Goal: Transaction & Acquisition: Book appointment/travel/reservation

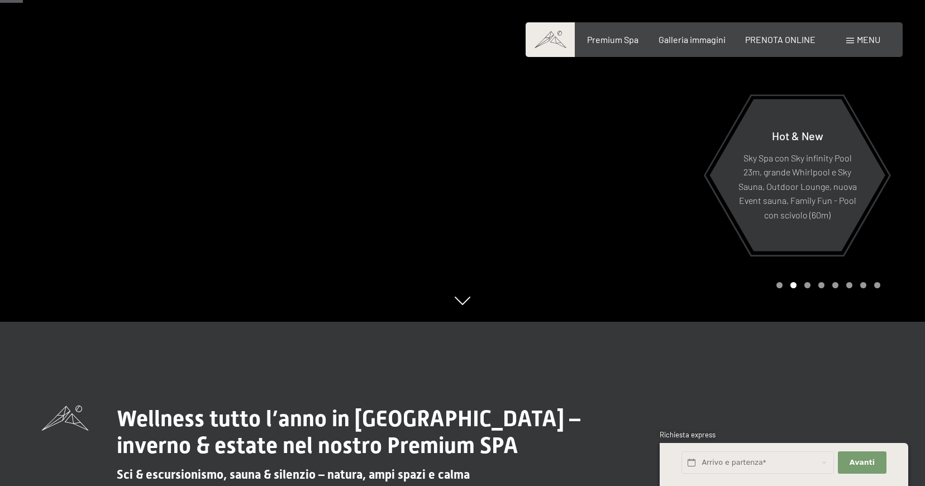
scroll to position [168, 0]
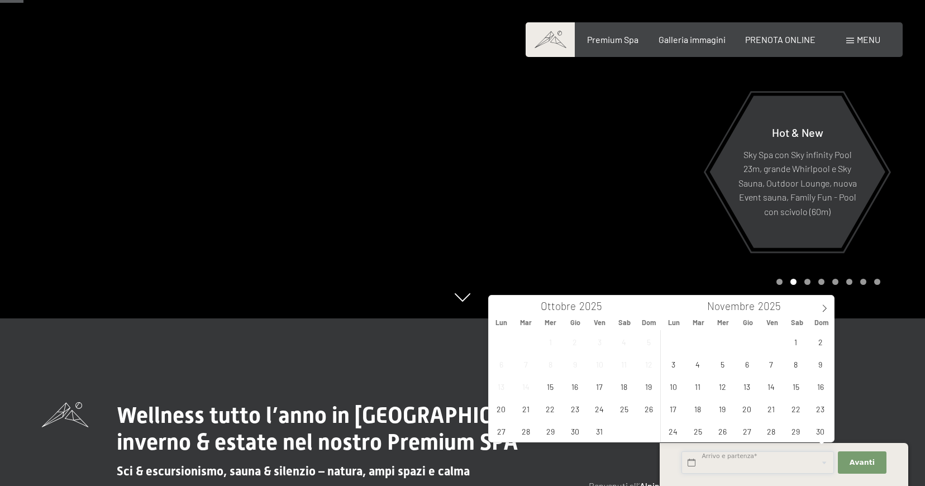
click at [724, 466] on input "text" at bounding box center [757, 462] width 152 height 23
click at [824, 311] on icon at bounding box center [825, 308] width 4 height 7
type input "2026"
click at [824, 311] on icon at bounding box center [825, 308] width 4 height 7
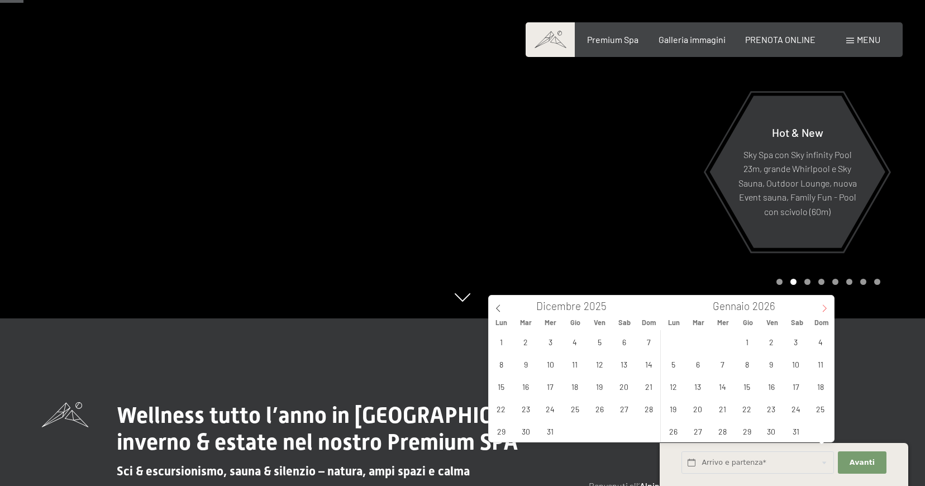
type input "2026"
click at [824, 311] on icon at bounding box center [825, 308] width 4 height 7
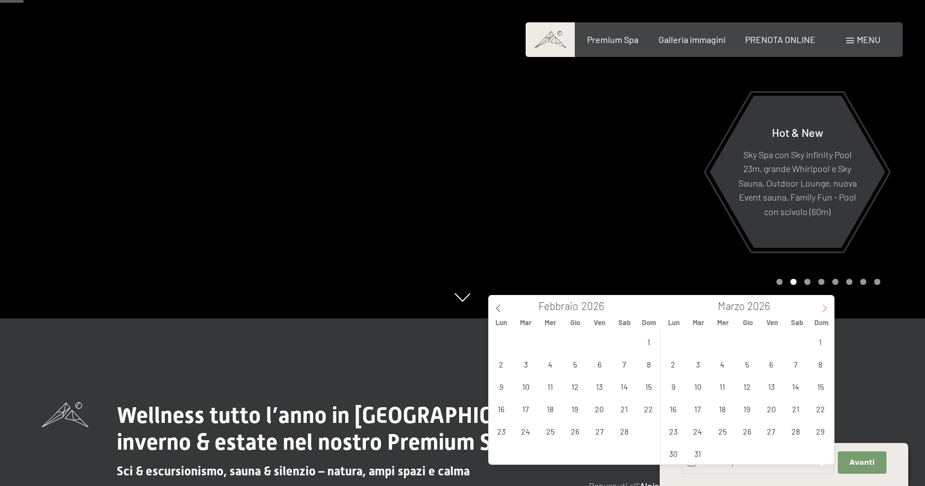
click at [824, 311] on icon at bounding box center [825, 308] width 4 height 7
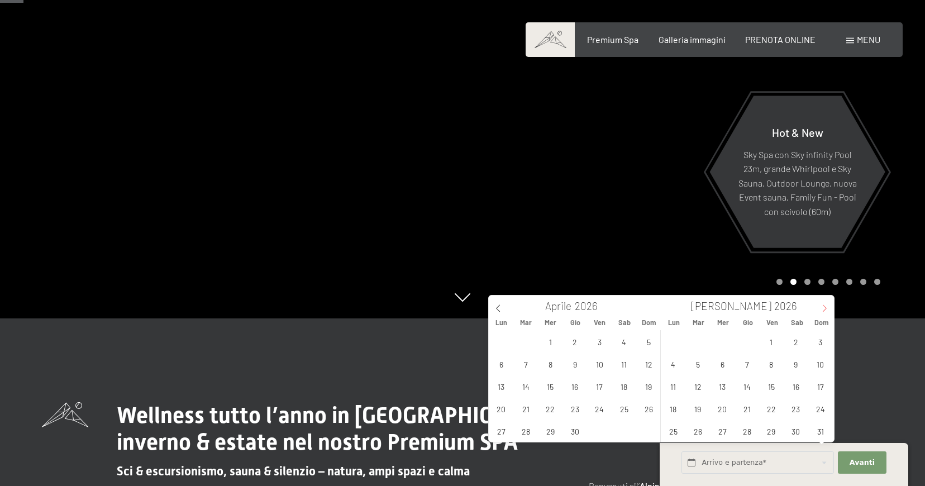
click at [824, 311] on icon at bounding box center [825, 308] width 4 height 7
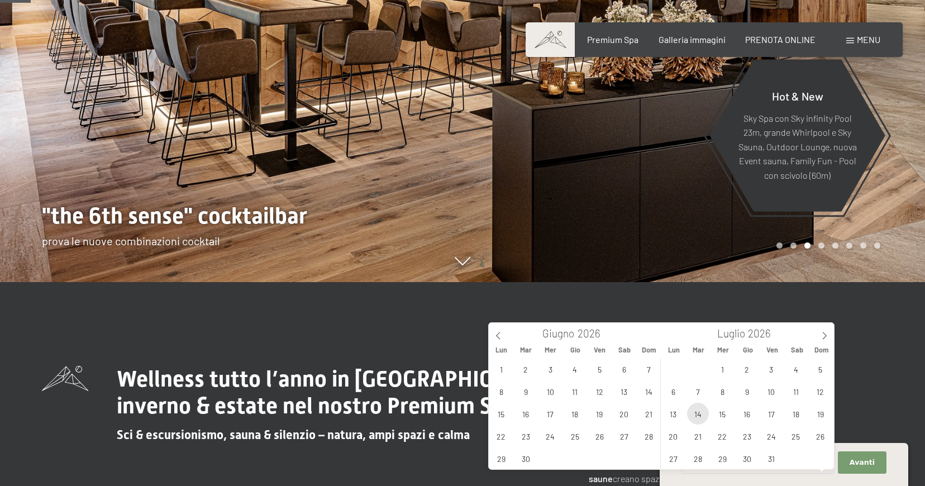
scroll to position [223, 0]
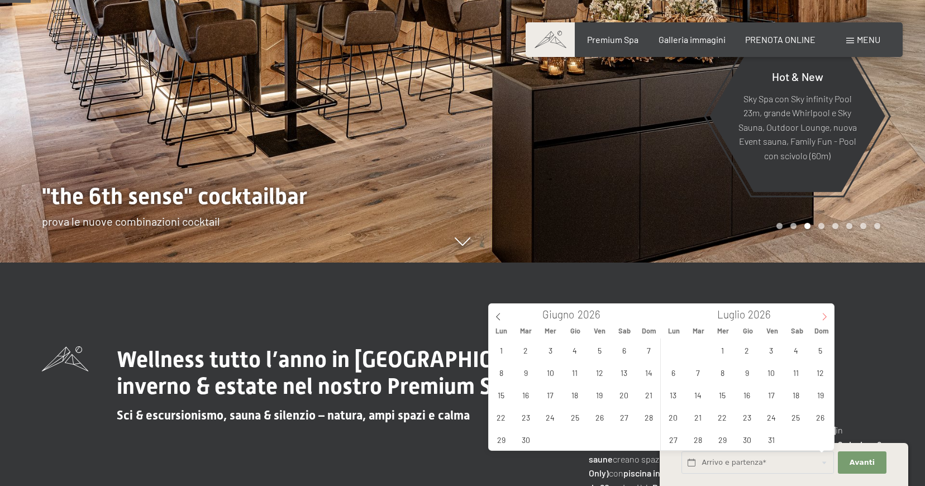
click at [827, 317] on icon at bounding box center [825, 317] width 8 height 8
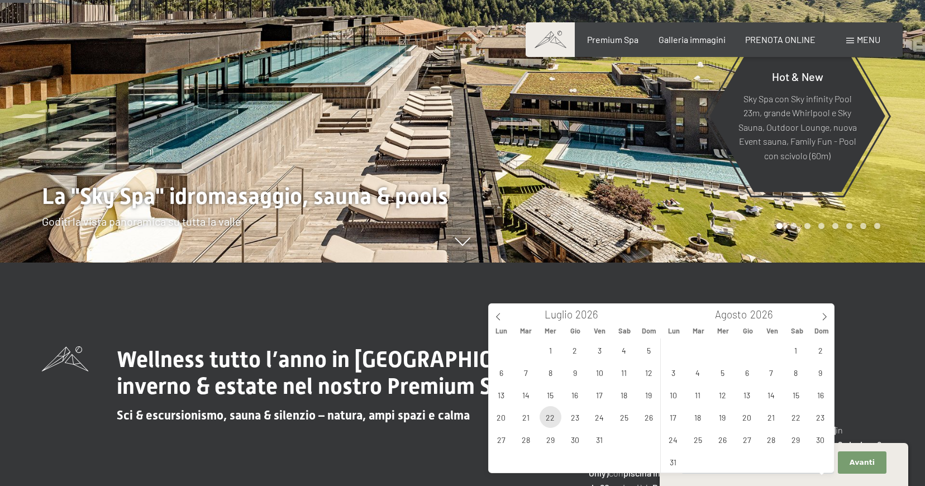
click at [545, 419] on span "22" at bounding box center [551, 417] width 22 height 22
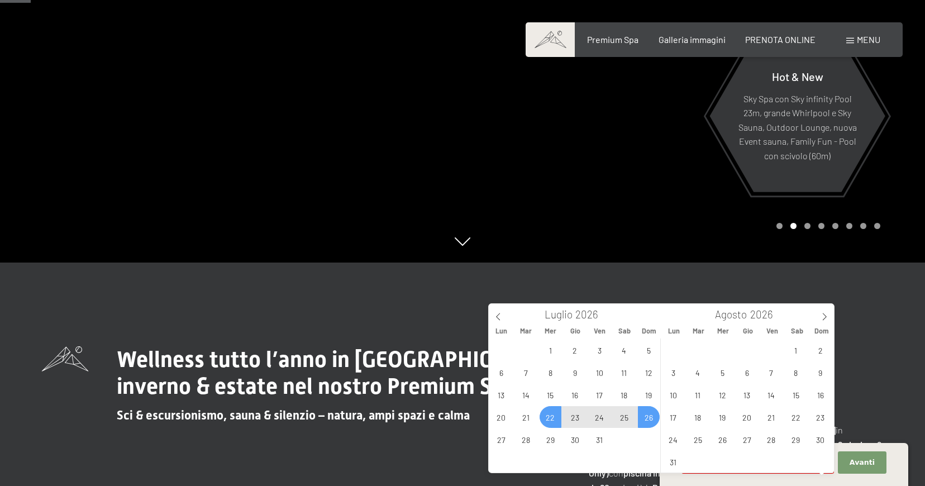
click at [646, 417] on span "26" at bounding box center [649, 417] width 22 height 22
type input "Mer. 22/07/2026 - Dom. 26/07/2026"
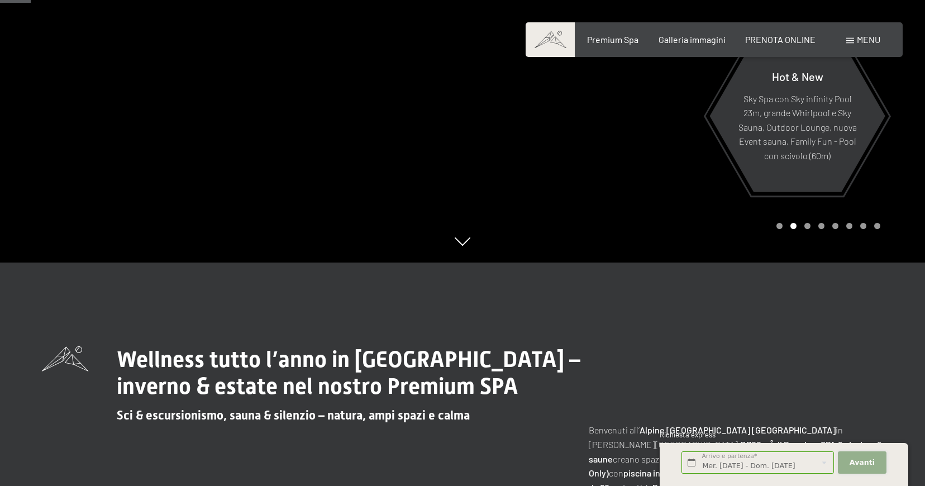
scroll to position [0, 0]
click at [856, 465] on span "Avanti" at bounding box center [862, 462] width 25 height 10
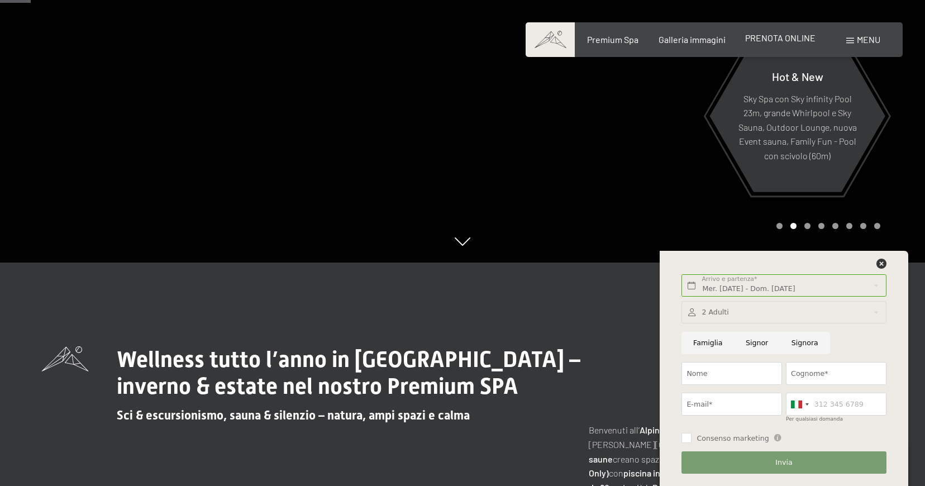
click at [797, 37] on span "PRENOTA ONLINE" at bounding box center [780, 37] width 70 height 11
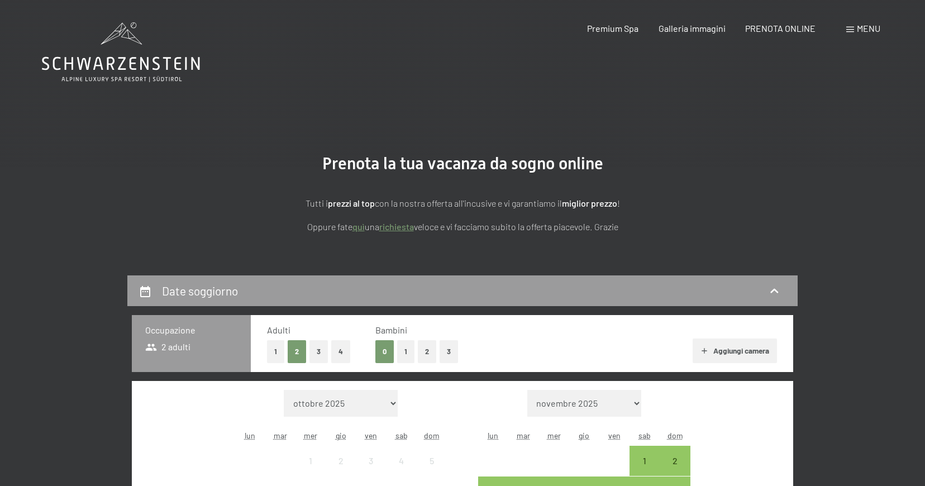
click at [409, 353] on button "1" at bounding box center [405, 351] width 17 height 23
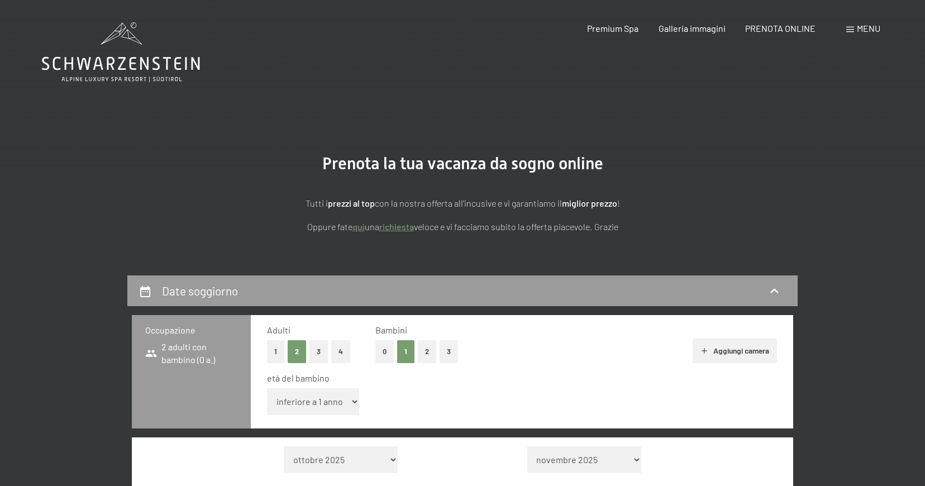
click at [351, 402] on select "inferiore a 1 anno 1 anno 2 anni 3 anni 4 anni 5 anni 6 anni 7 anni 8 anni 9 an…" at bounding box center [313, 401] width 92 height 27
select select "12"
click at [267, 388] on select "inferiore a 1 anno 1 anno 2 anni 3 anni 4 anni 5 anni 6 anni 7 anni 8 anni 9 an…" at bounding box center [313, 401] width 92 height 27
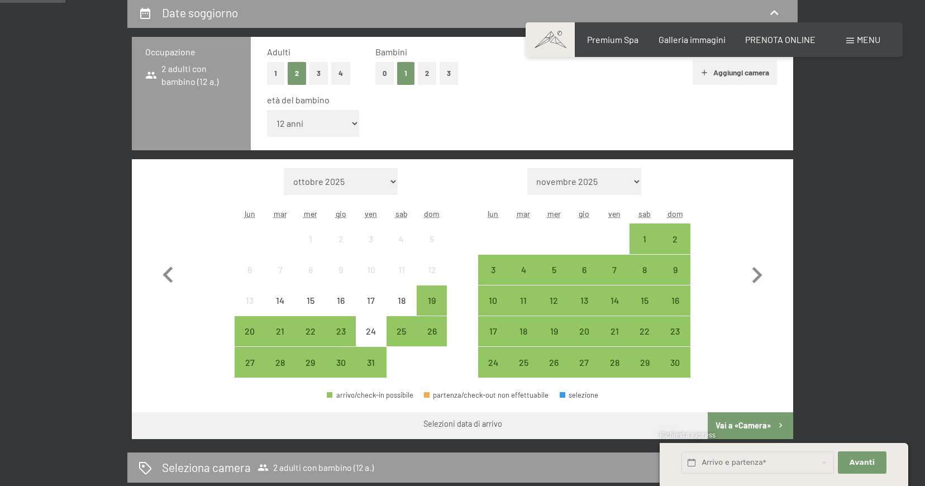
scroll to position [279, 0]
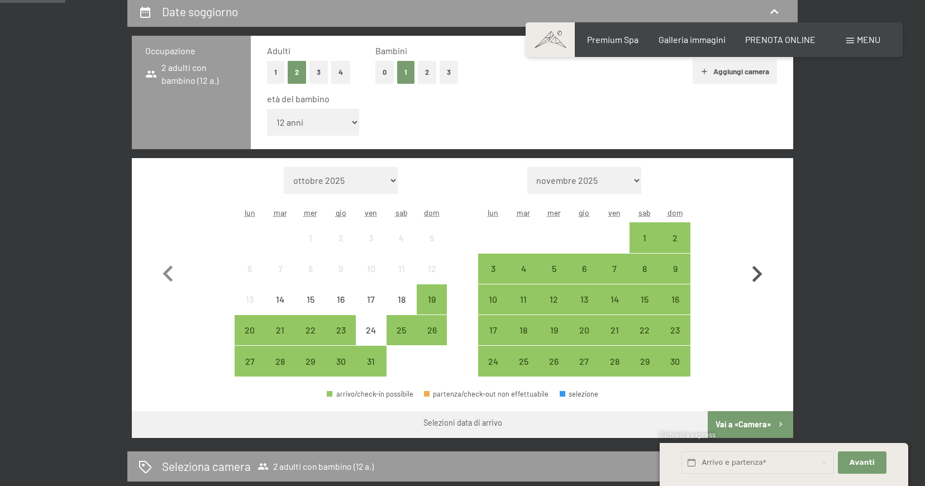
click at [761, 268] on icon "button" at bounding box center [757, 274] width 32 height 32
select select "2025-11-01"
select select "2025-12-01"
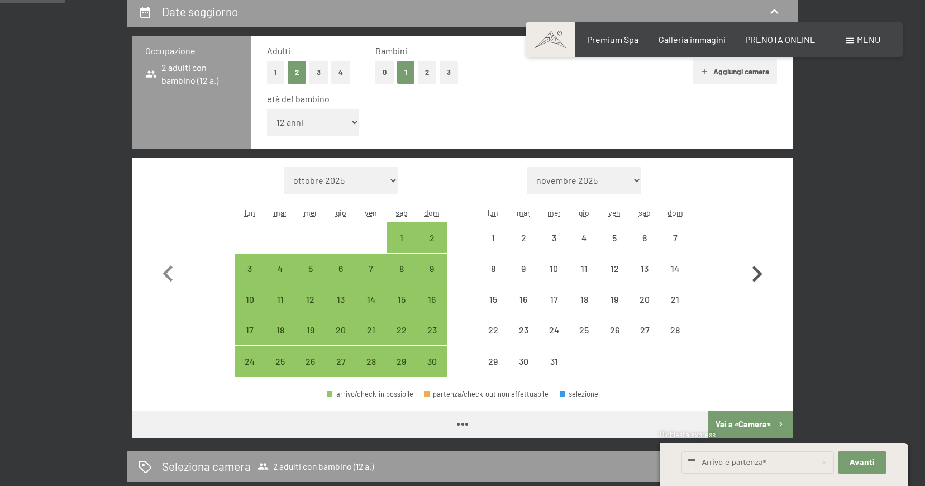
click at [761, 268] on icon "button" at bounding box center [757, 274] width 32 height 32
select select "2025-12-01"
select select "2026-01-01"
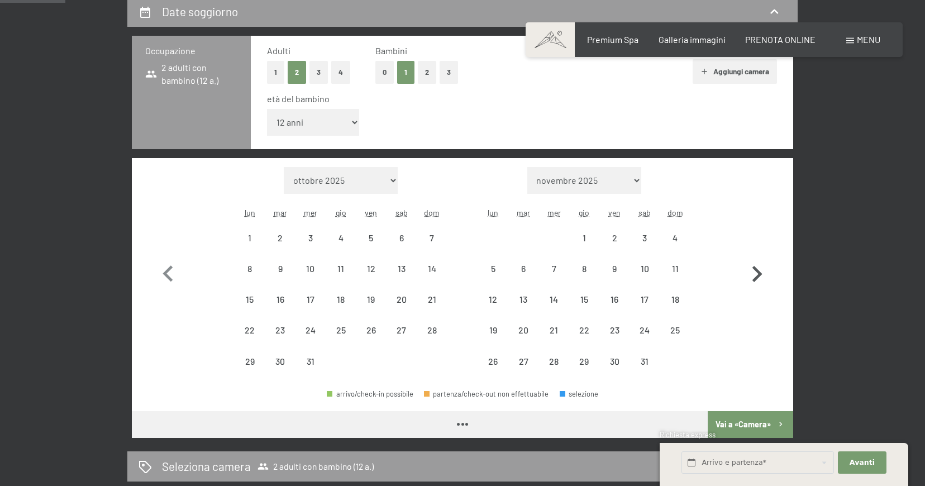
click at [761, 268] on icon "button" at bounding box center [757, 274] width 32 height 32
select select "2026-01-01"
select select "2026-02-01"
click at [761, 268] on icon "button" at bounding box center [757, 274] width 32 height 32
select select "2026-02-01"
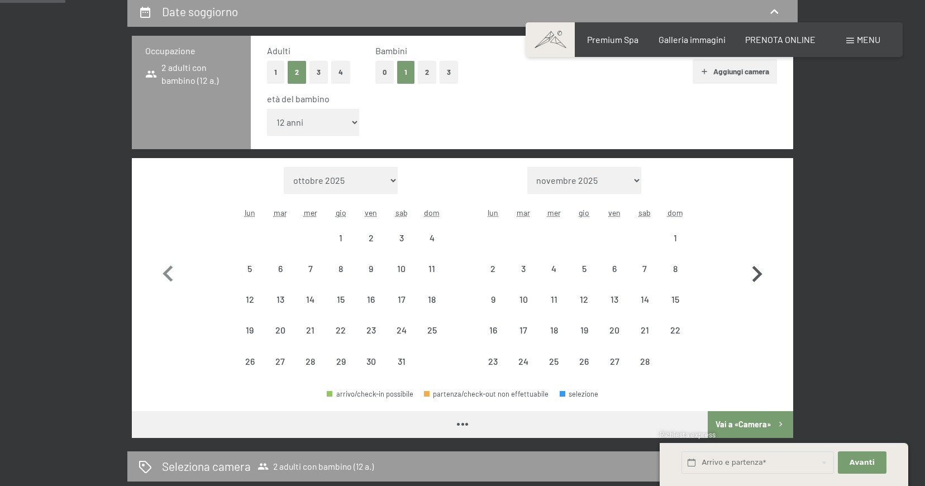
select select "2026-03-01"
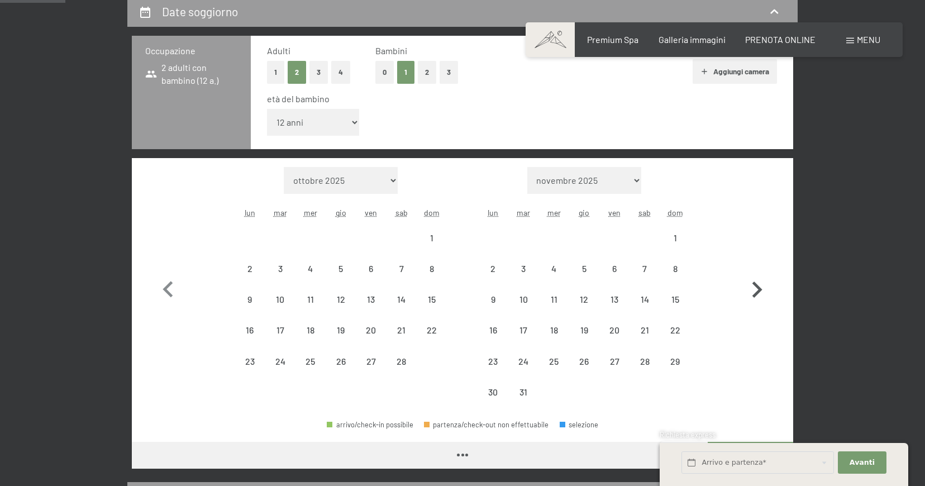
click at [761, 268] on button "button" at bounding box center [757, 287] width 32 height 241
select select "2026-03-01"
select select "2026-04-01"
click at [761, 268] on button "button" at bounding box center [757, 287] width 32 height 241
select select "2026-04-01"
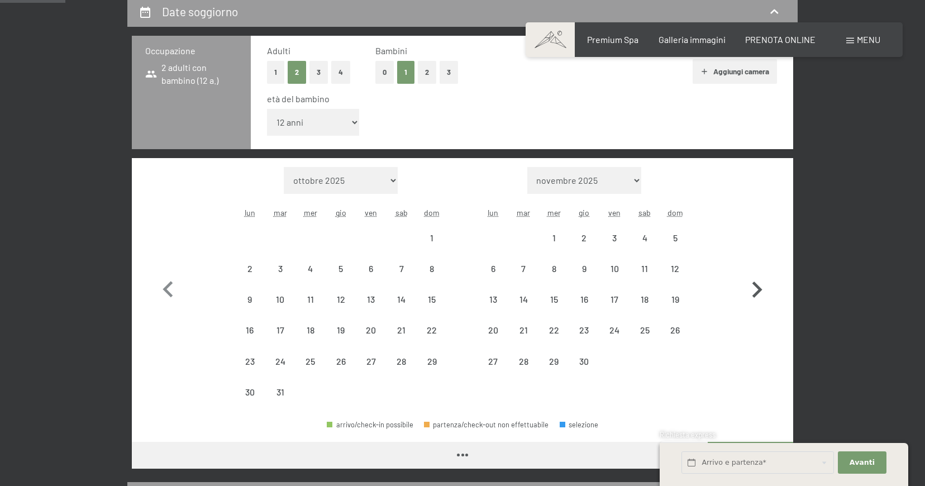
select select "2026-05-01"
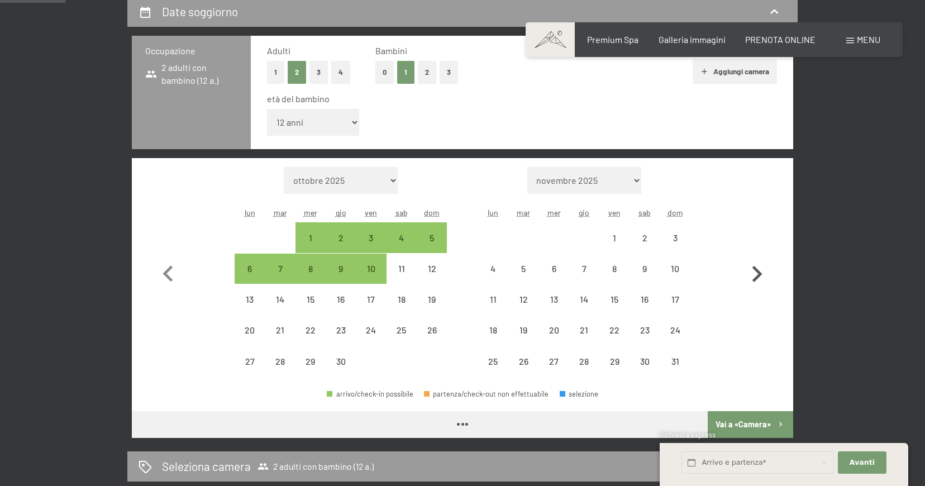
select select "2026-04-01"
select select "2026-05-01"
select select "2026-04-01"
select select "2026-05-01"
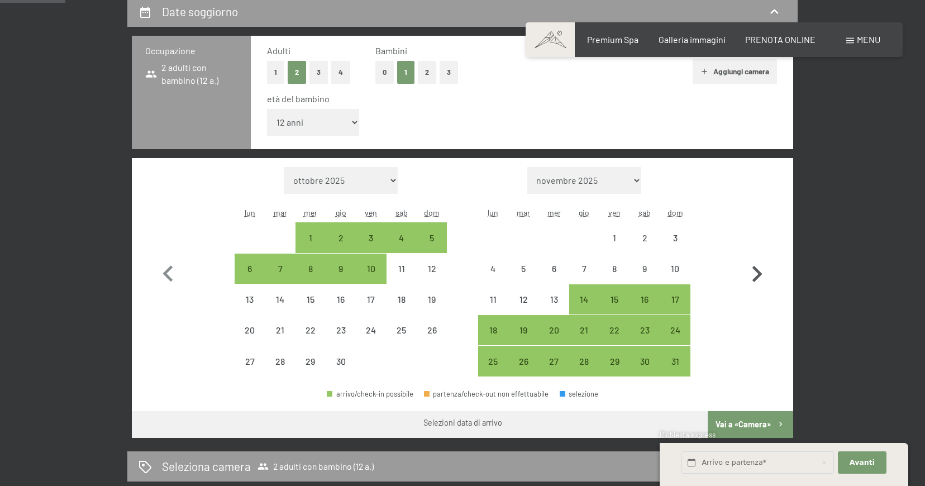
click at [761, 268] on icon "button" at bounding box center [757, 274] width 32 height 32
select select "2026-05-01"
select select "2026-06-01"
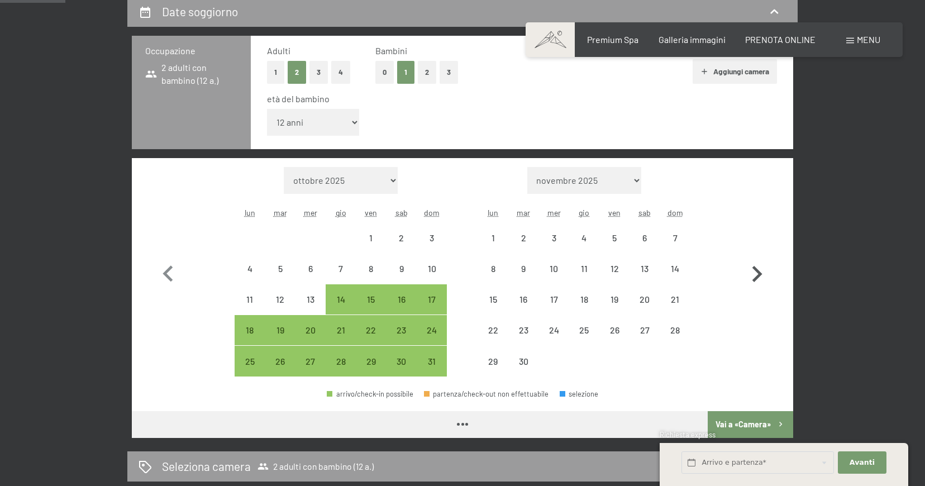
select select "2026-05-01"
select select "2026-06-01"
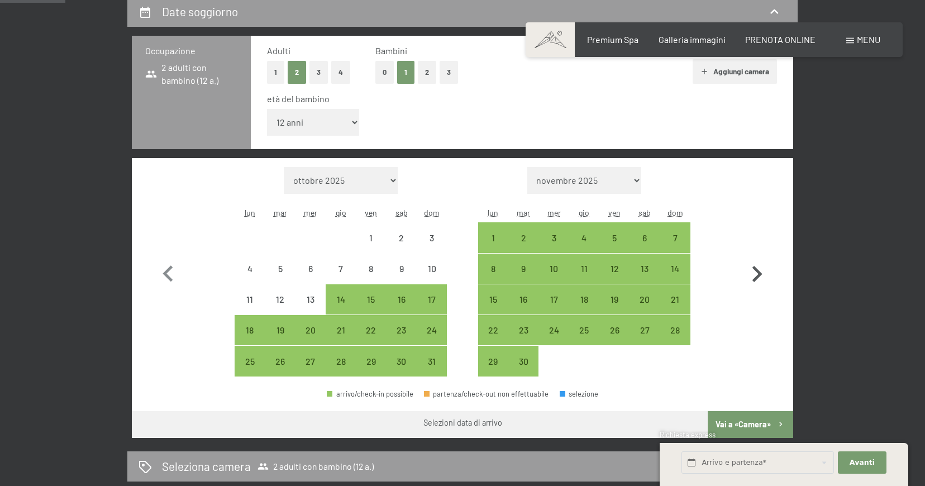
click at [761, 268] on icon "button" at bounding box center [757, 274] width 32 height 32
select select "2026-06-01"
select select "2026-07-01"
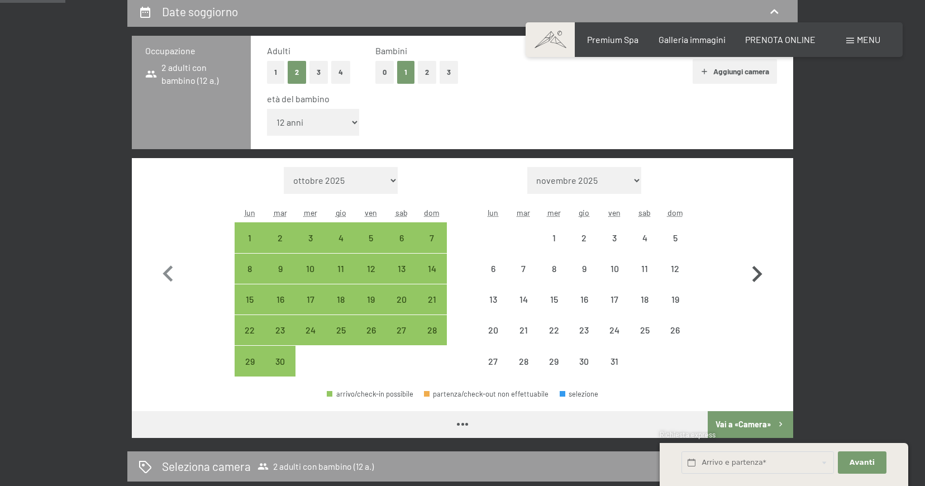
select select "2026-06-01"
select select "2026-07-01"
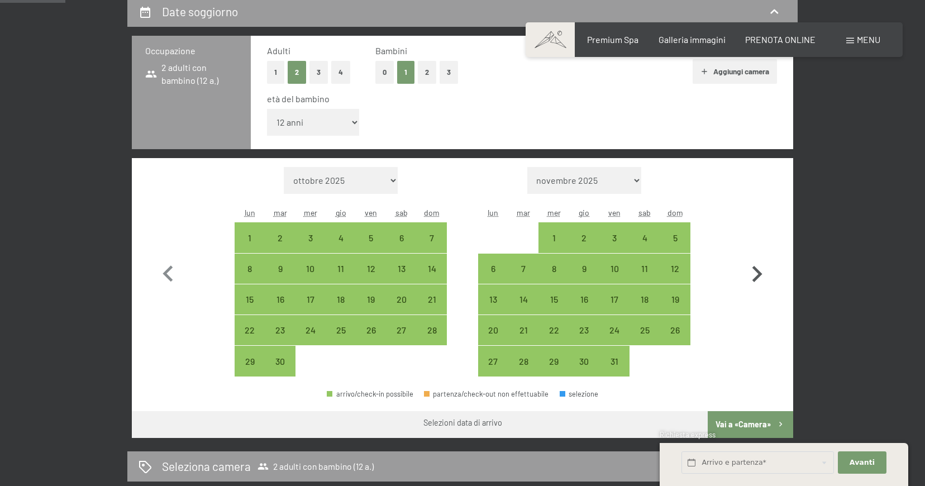
click at [761, 268] on icon "button" at bounding box center [757, 274] width 32 height 32
select select "2026-07-01"
select select "2026-08-01"
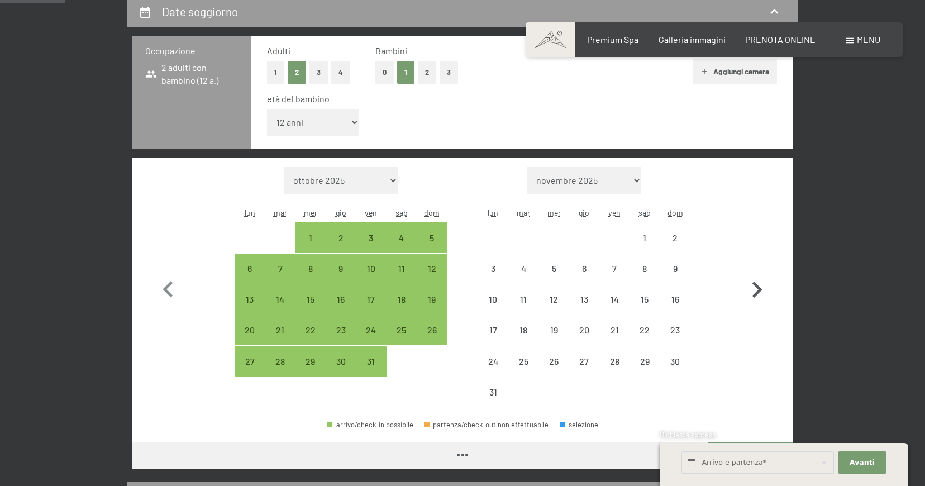
select select "2026-07-01"
select select "2026-08-01"
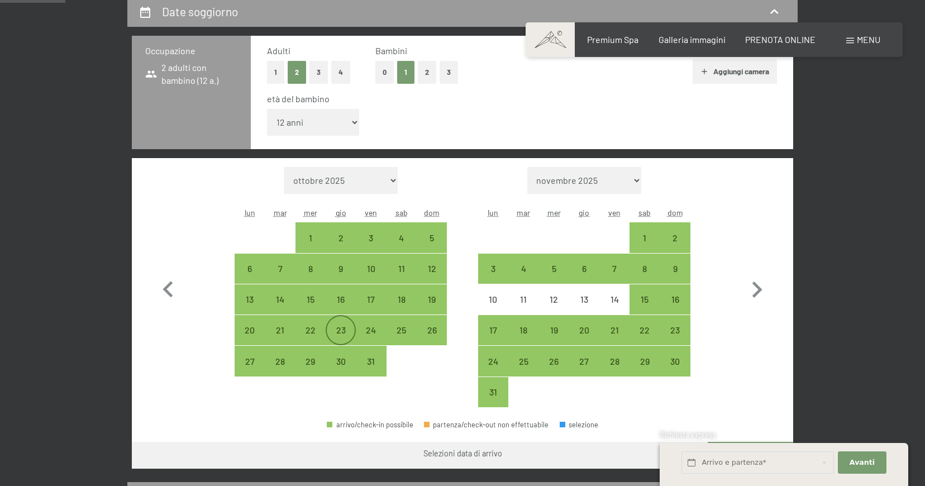
click at [331, 331] on div "23" at bounding box center [341, 340] width 28 height 28
select select "2026-07-01"
select select "2026-08-01"
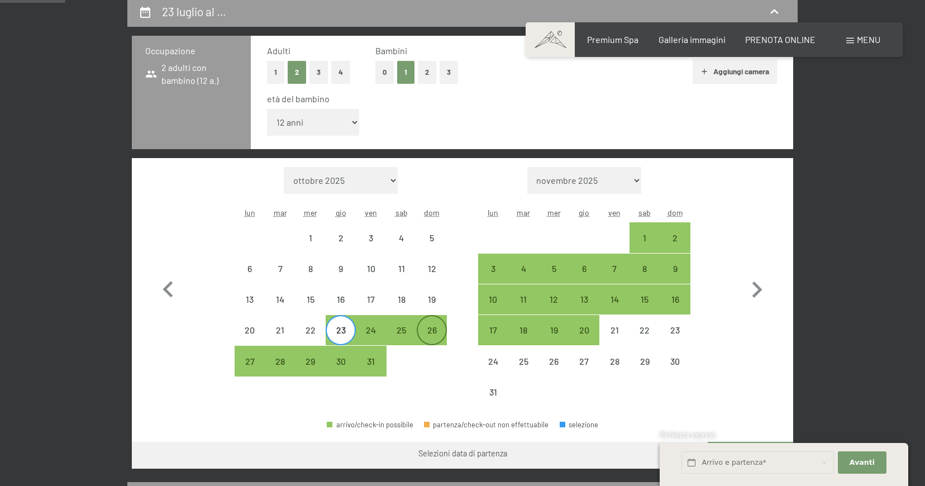
click at [424, 331] on div "26" at bounding box center [432, 340] width 28 height 28
select select "2026-07-01"
select select "2026-08-01"
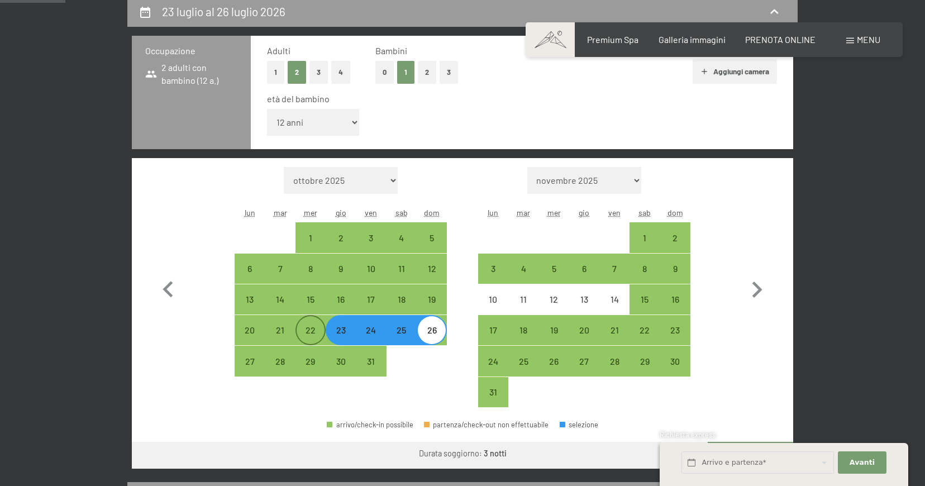
click at [311, 339] on div "22" at bounding box center [311, 340] width 28 height 28
select select "2026-07-01"
select select "2026-08-01"
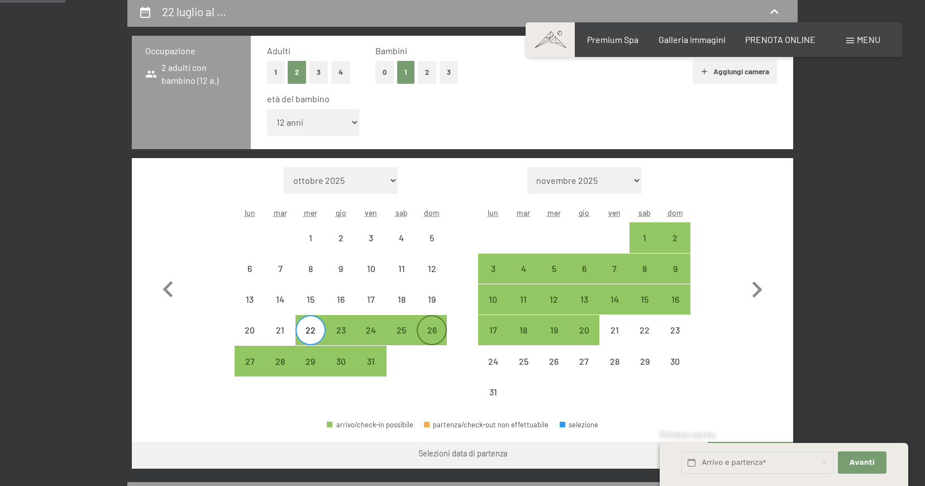
click at [426, 340] on div "26" at bounding box center [432, 340] width 28 height 28
select select "2026-07-01"
select select "2026-08-01"
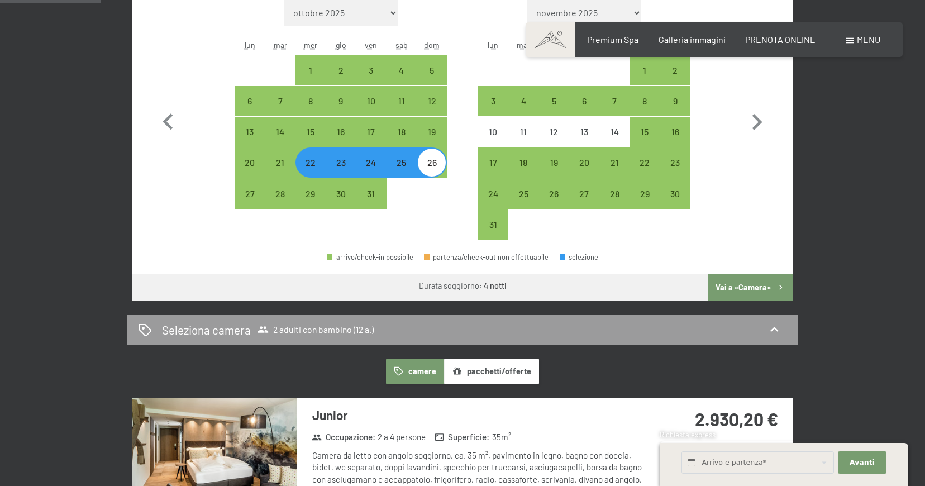
click at [731, 292] on button "Vai a «Camera»" at bounding box center [750, 287] width 85 height 27
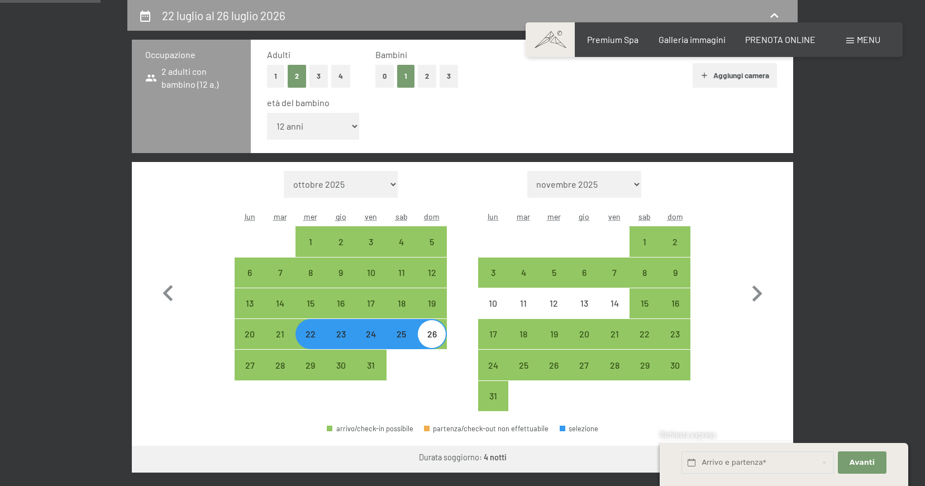
select select "2026-07-01"
select select "2026-08-01"
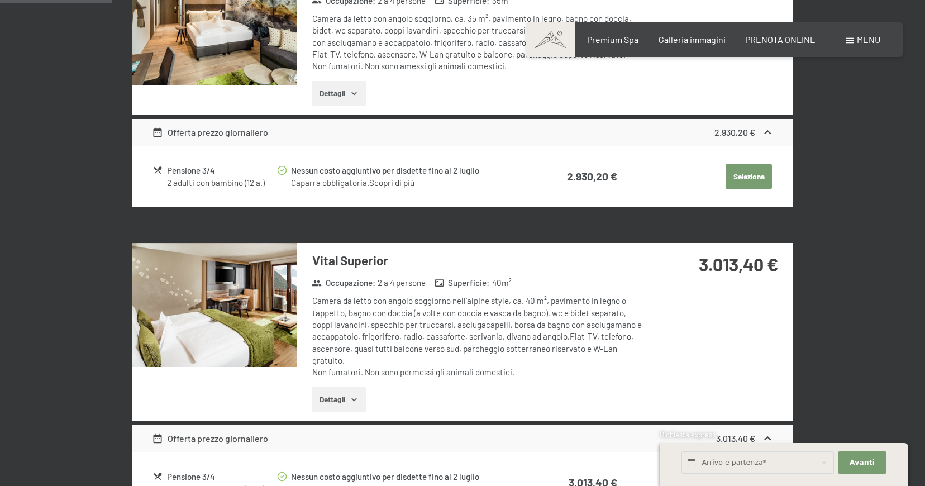
scroll to position [443, 0]
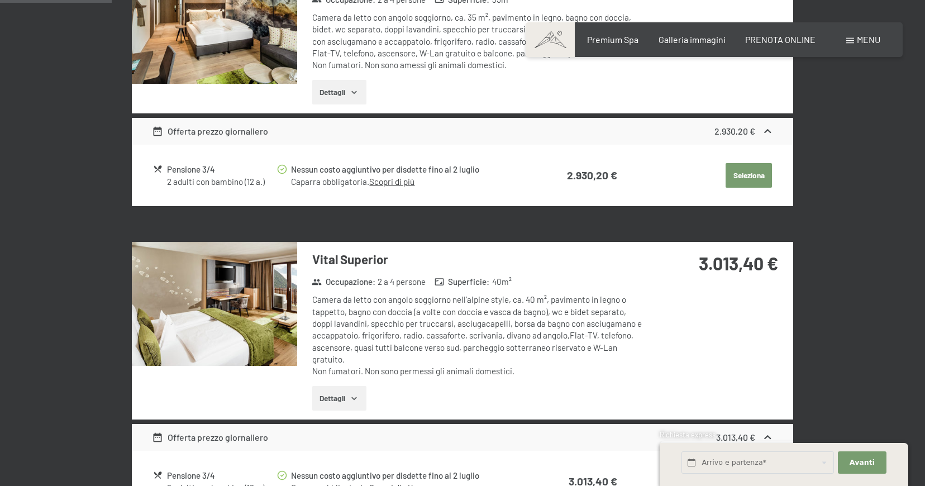
click at [256, 305] on img at bounding box center [214, 304] width 165 height 124
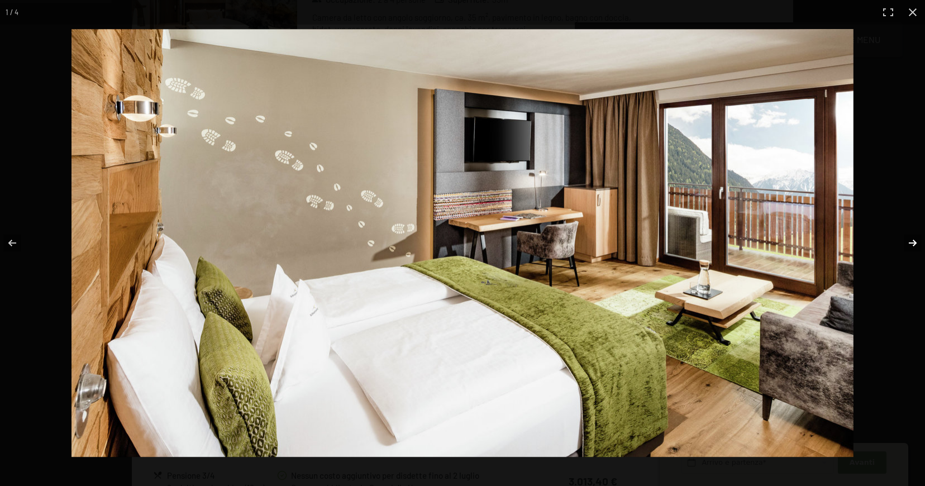
click at [914, 246] on button "button" at bounding box center [905, 243] width 39 height 56
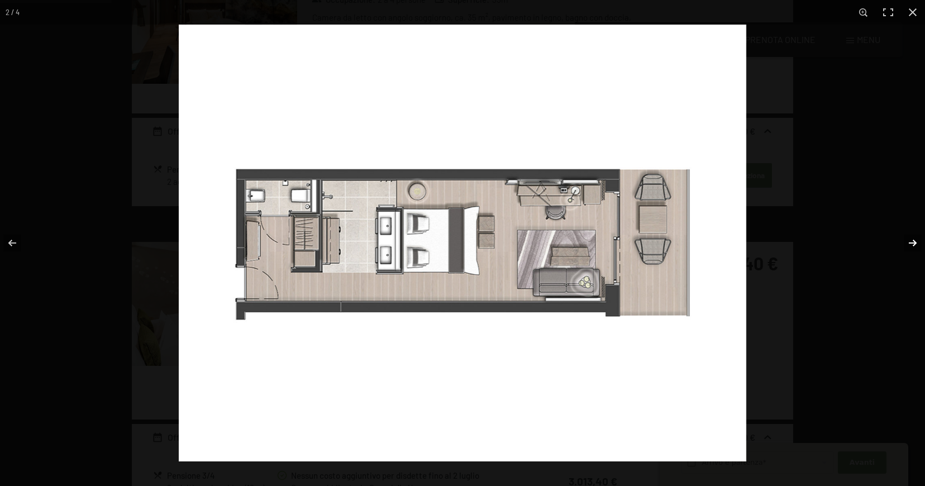
click at [898, 236] on button "button" at bounding box center [905, 243] width 39 height 56
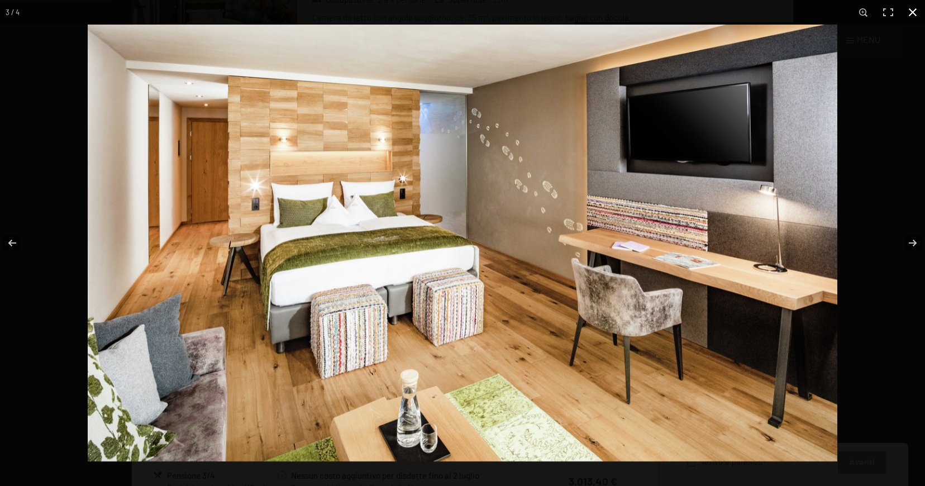
click at [908, 15] on button "button" at bounding box center [912, 12] width 25 height 25
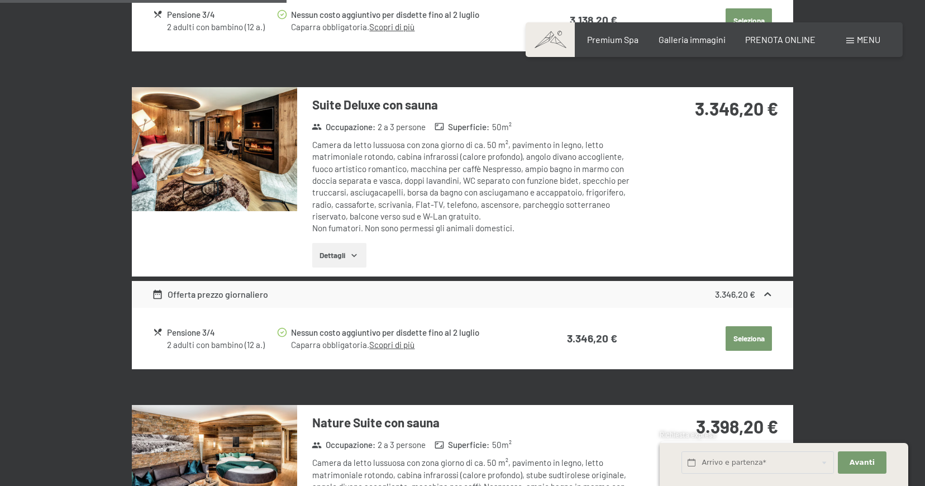
scroll to position [1281, 0]
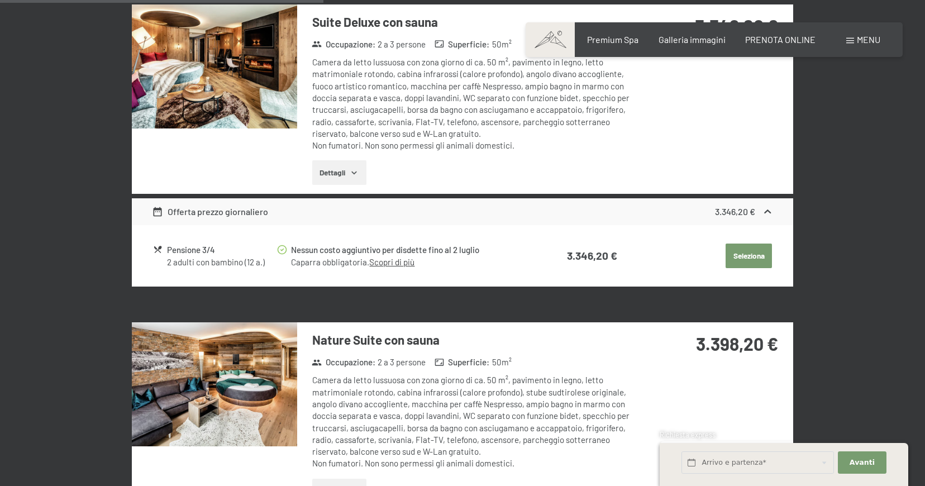
click at [284, 369] on img at bounding box center [214, 384] width 165 height 124
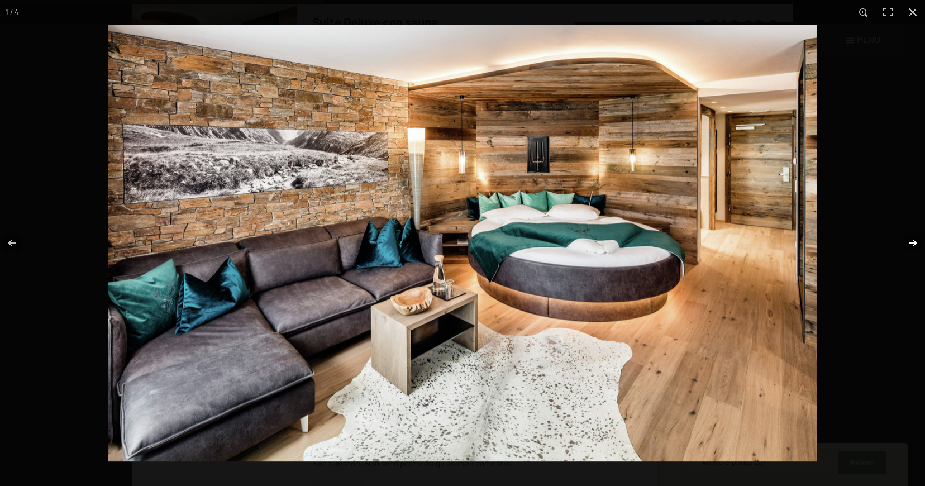
click at [914, 244] on button "button" at bounding box center [905, 243] width 39 height 56
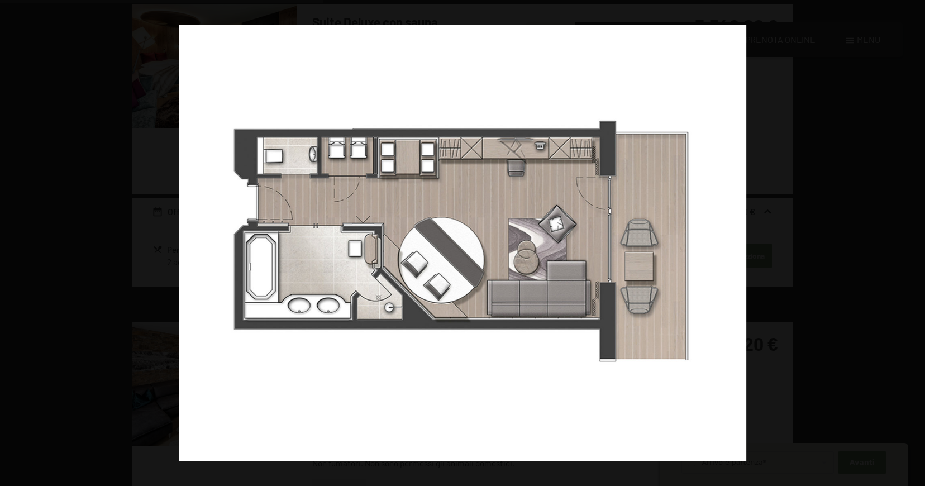
click at [914, 244] on button "button" at bounding box center [905, 243] width 39 height 56
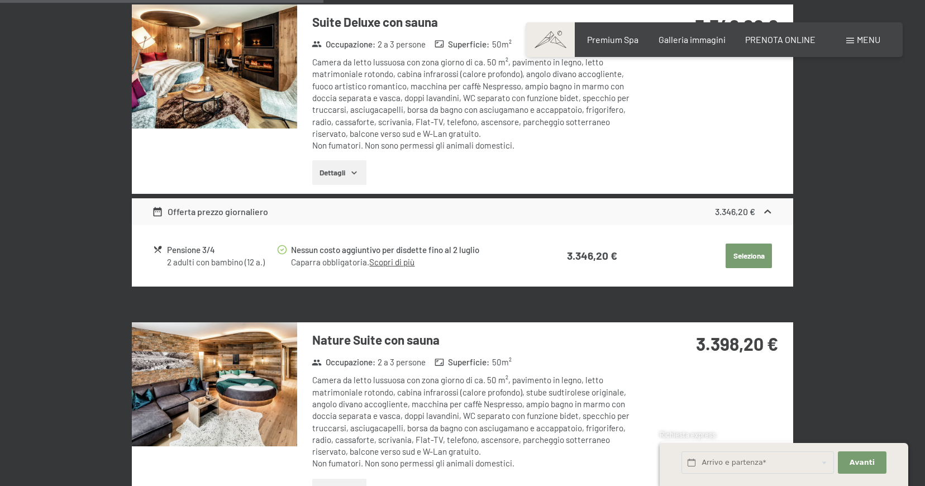
click at [0, 0] on button "button" at bounding box center [0, 0] width 0 height 0
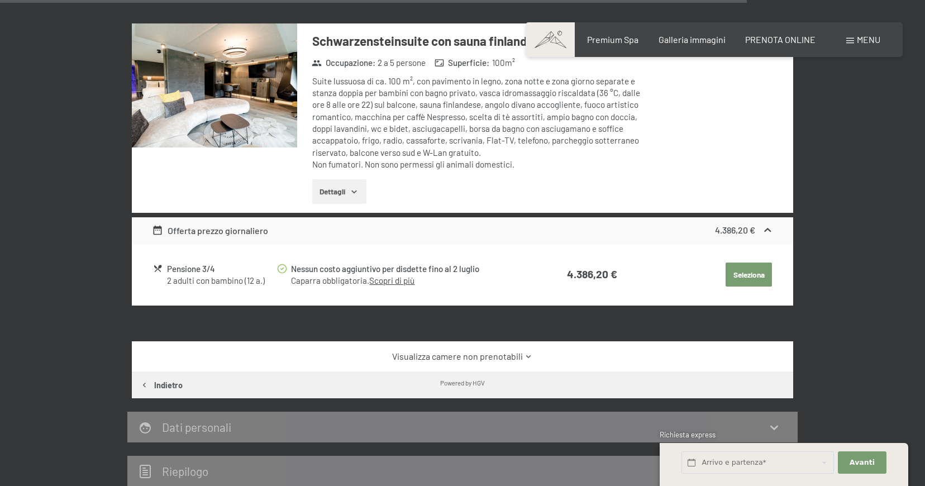
scroll to position [2957, 0]
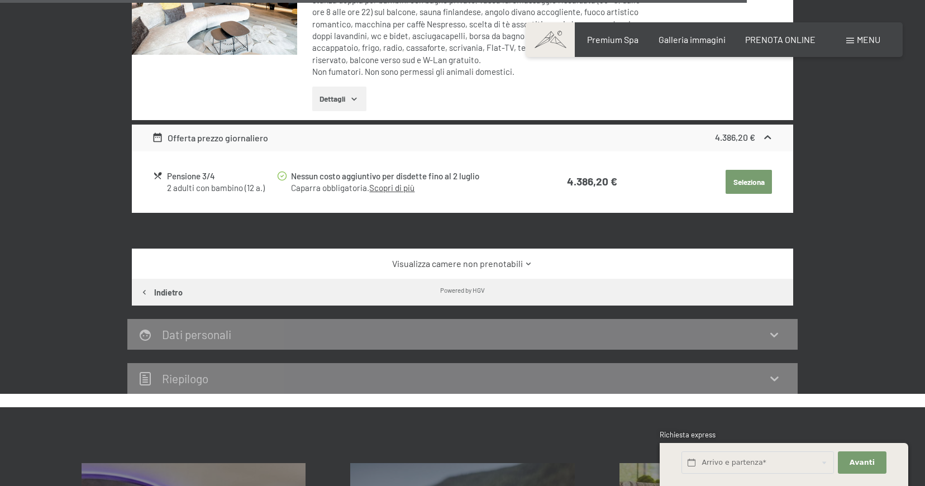
click at [530, 260] on icon at bounding box center [528, 264] width 8 height 8
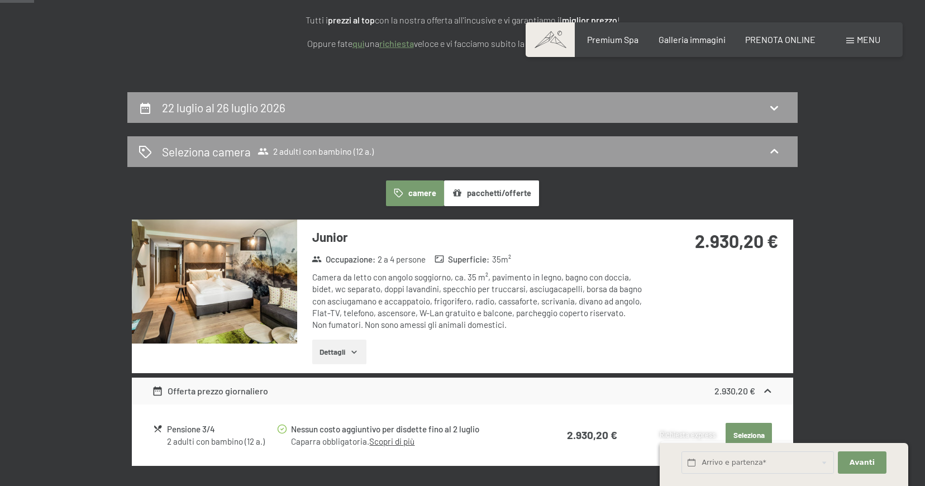
scroll to position [164, 0]
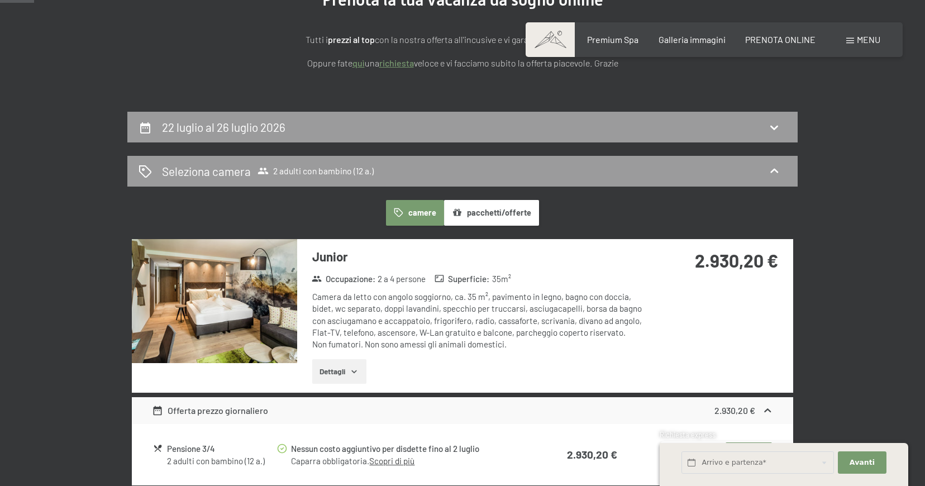
click at [321, 370] on button "Dettagli" at bounding box center [339, 371] width 54 height 25
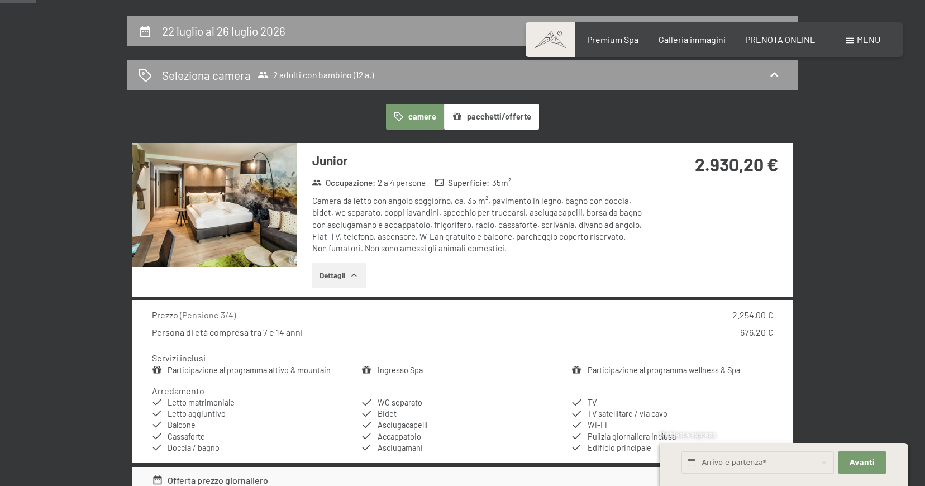
scroll to position [108, 0]
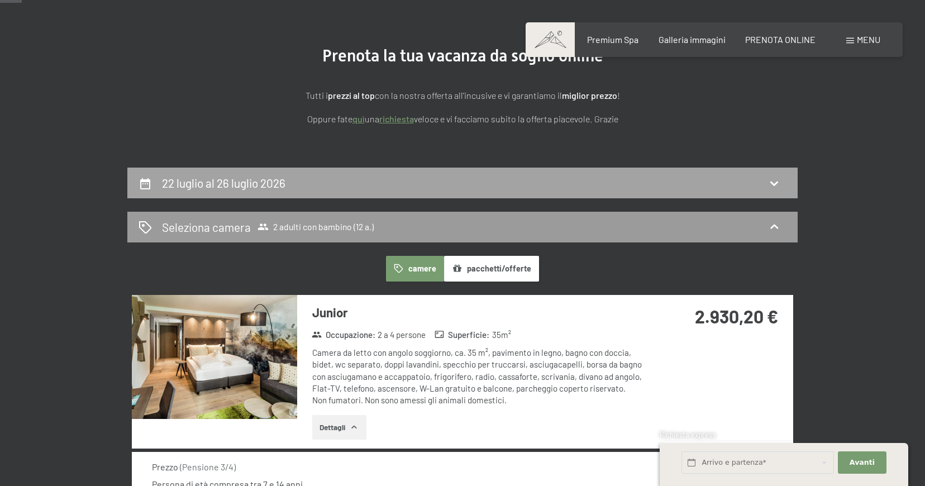
click at [332, 169] on div "22 luglio al 26 luglio 2026" at bounding box center [462, 183] width 670 height 31
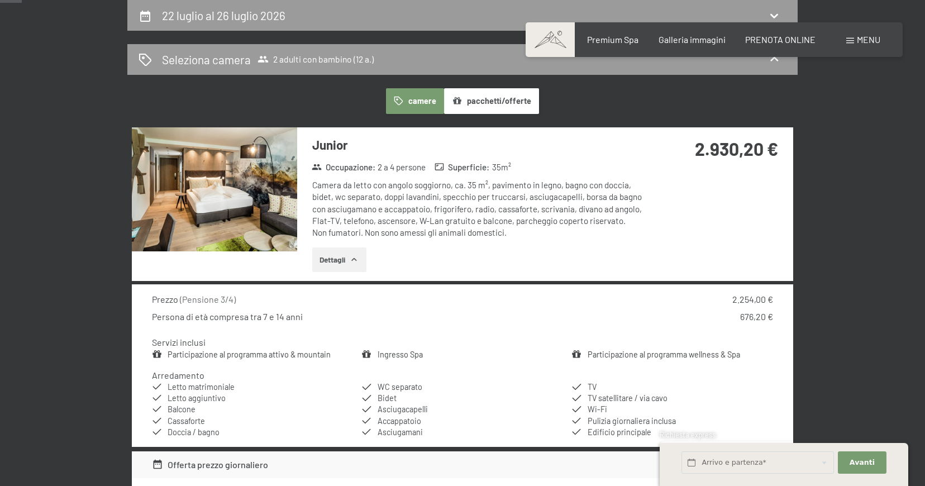
select select "12"
select select "2026-07-01"
select select "2026-08-01"
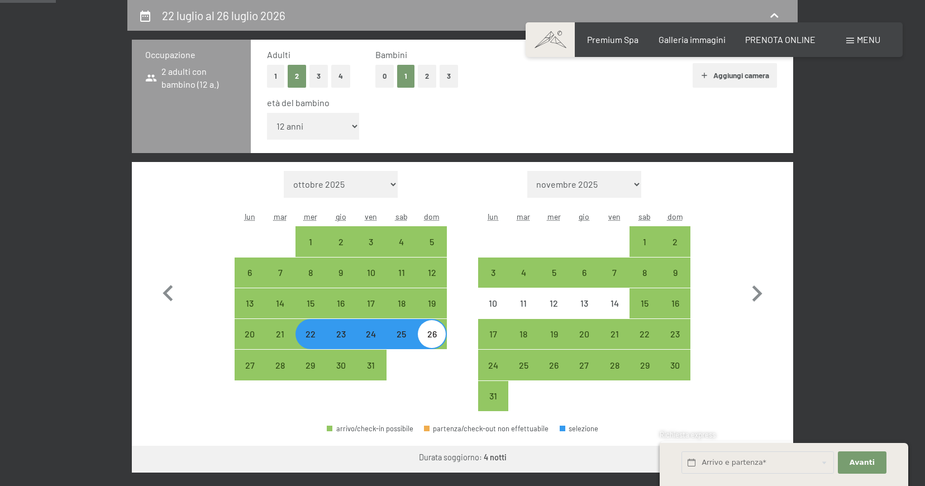
click at [340, 326] on div "23" at bounding box center [341, 334] width 28 height 28
select select "2026-07-01"
select select "2026-08-01"
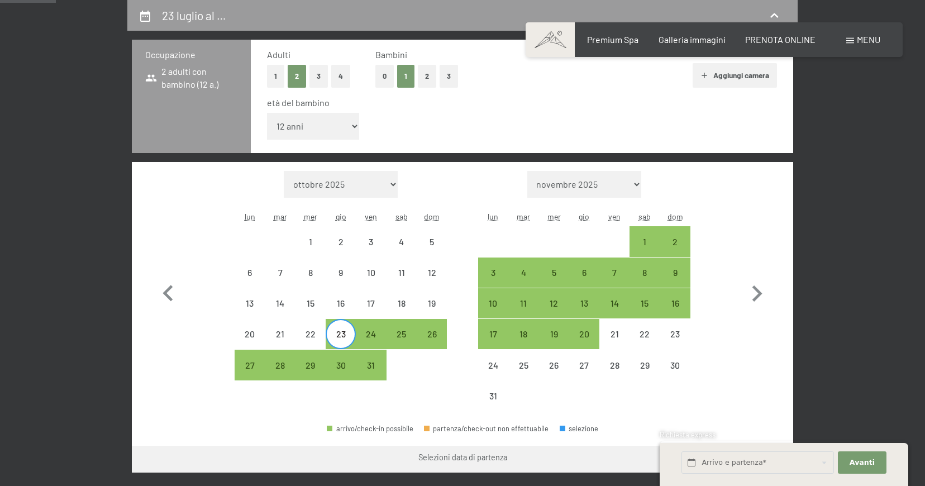
click at [342, 333] on div "23" at bounding box center [341, 344] width 28 height 28
select select "2026-07-01"
select select "2026-08-01"
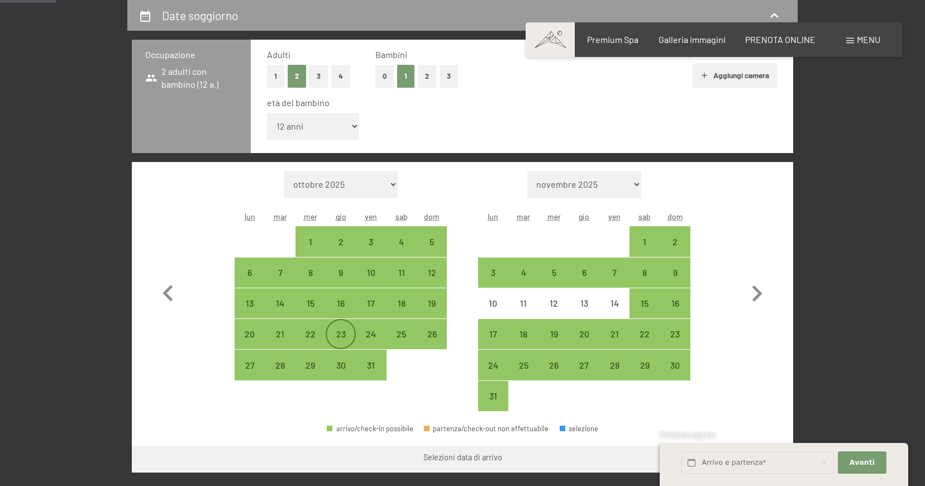
click at [349, 333] on div "23" at bounding box center [341, 344] width 28 height 28
select select "2026-07-01"
select select "2026-08-01"
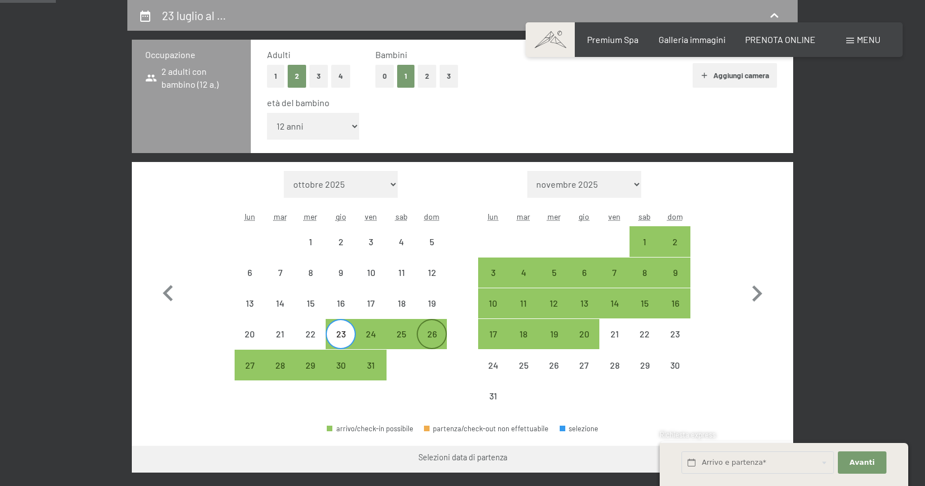
click at [426, 336] on div "26" at bounding box center [432, 344] width 28 height 28
select select "2026-07-01"
select select "2026-08-01"
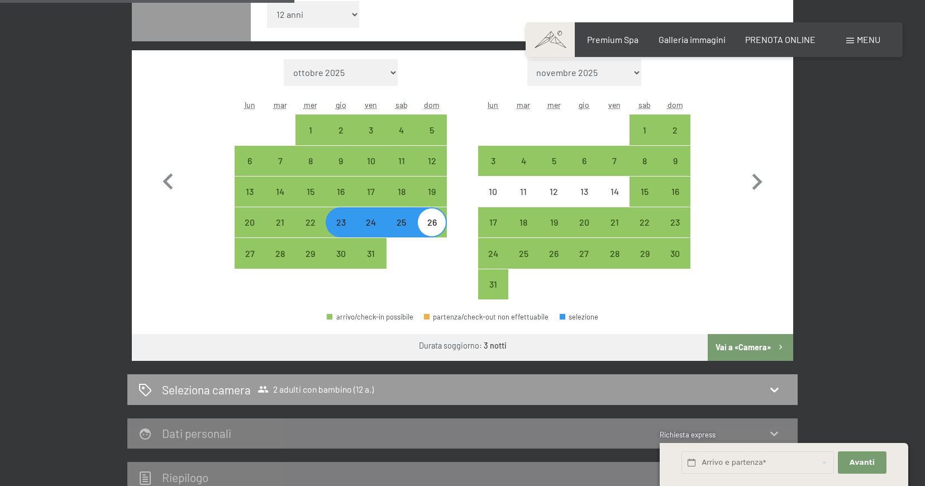
click at [762, 345] on button "Vai a «Camera»" at bounding box center [750, 347] width 85 height 27
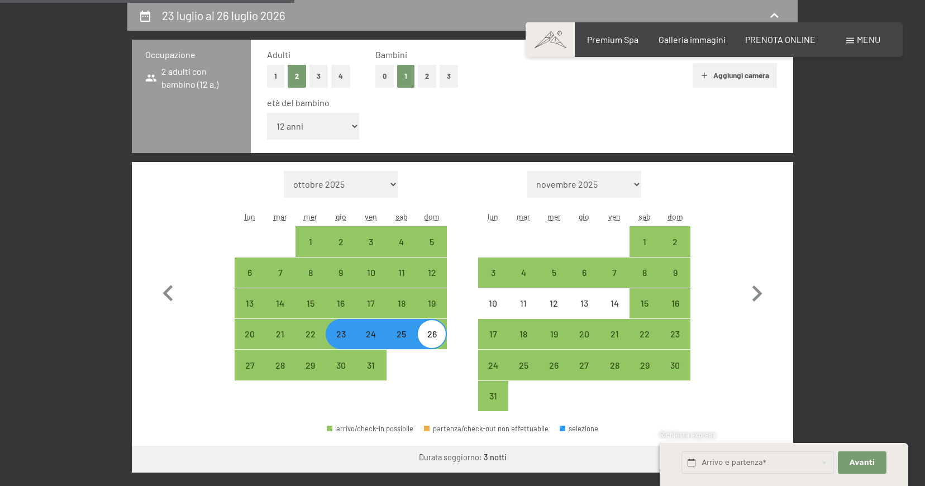
select select "2026-07-01"
select select "2026-08-01"
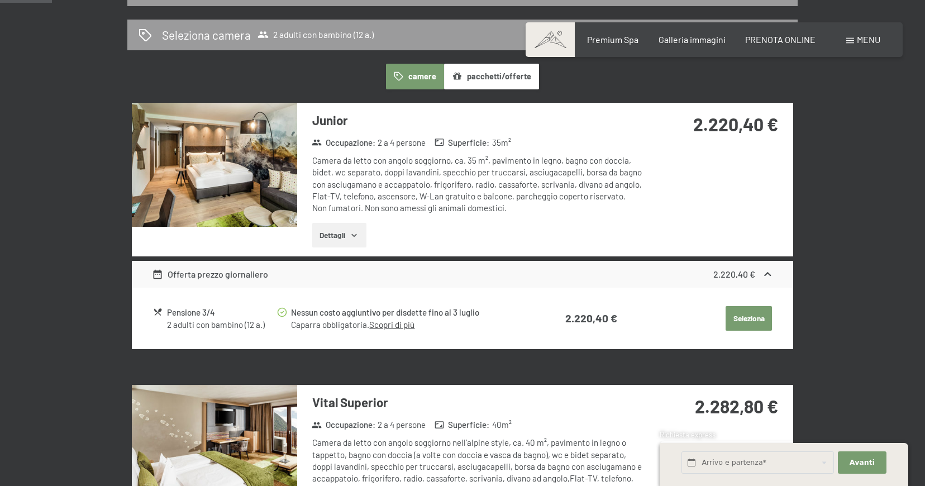
scroll to position [387, 0]
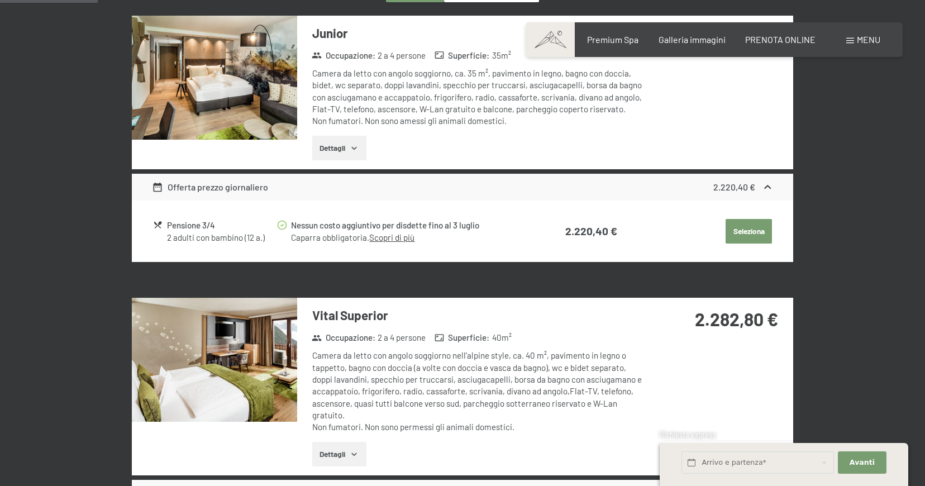
click at [270, 363] on img at bounding box center [214, 360] width 165 height 124
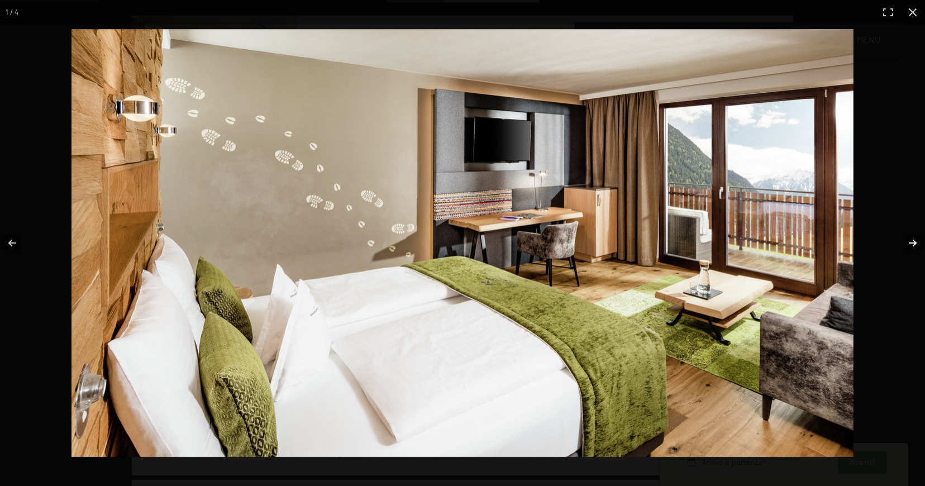
click at [913, 241] on button "button" at bounding box center [905, 243] width 39 height 56
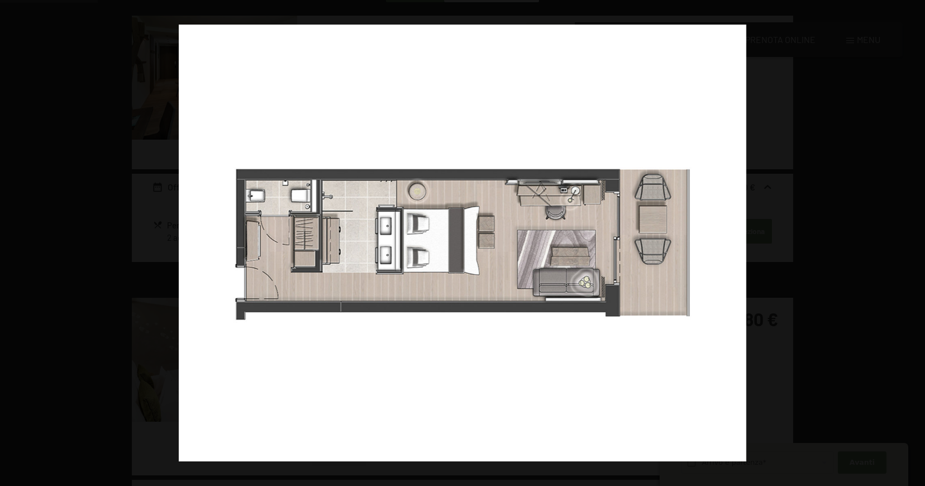
click at [913, 241] on button "button" at bounding box center [905, 243] width 39 height 56
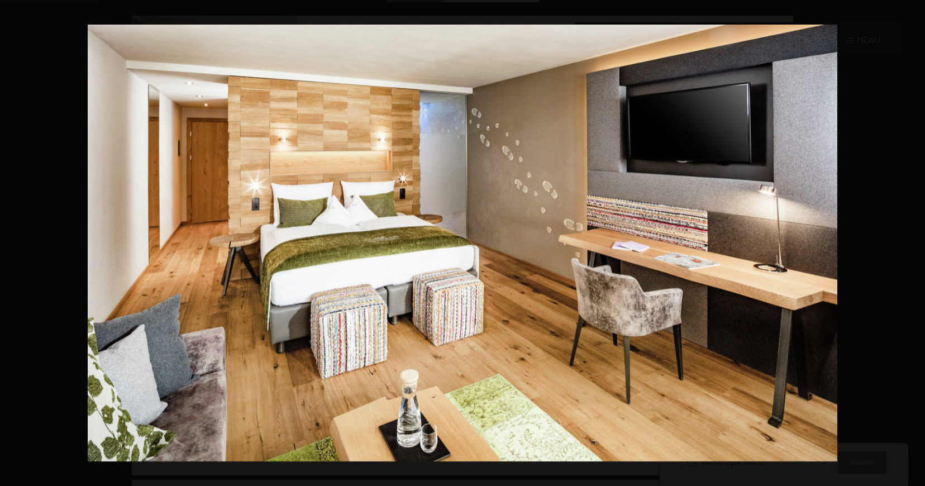
click at [913, 241] on button "button" at bounding box center [905, 243] width 39 height 56
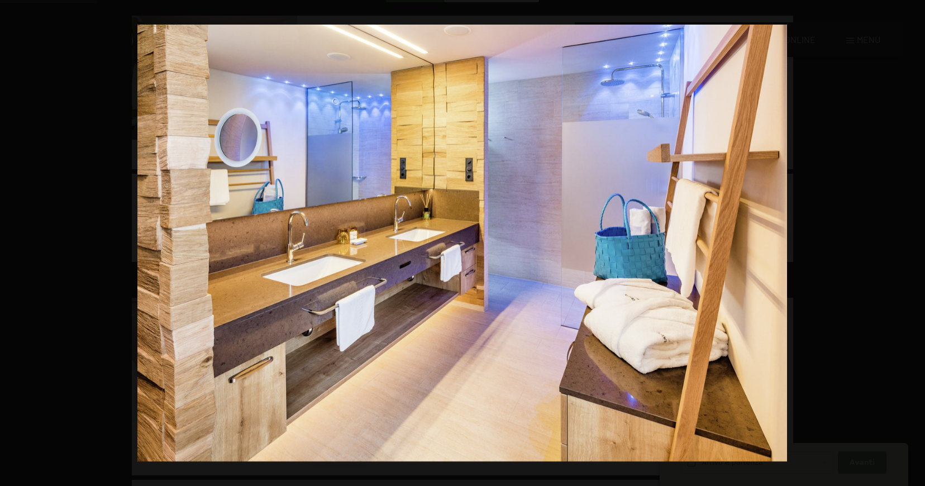
click at [913, 241] on button "button" at bounding box center [905, 243] width 39 height 56
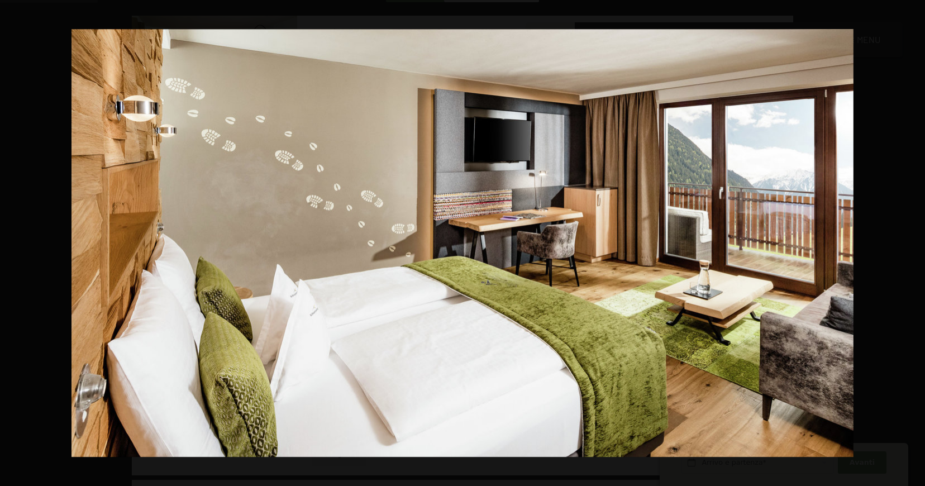
click at [913, 241] on button "button" at bounding box center [905, 243] width 39 height 56
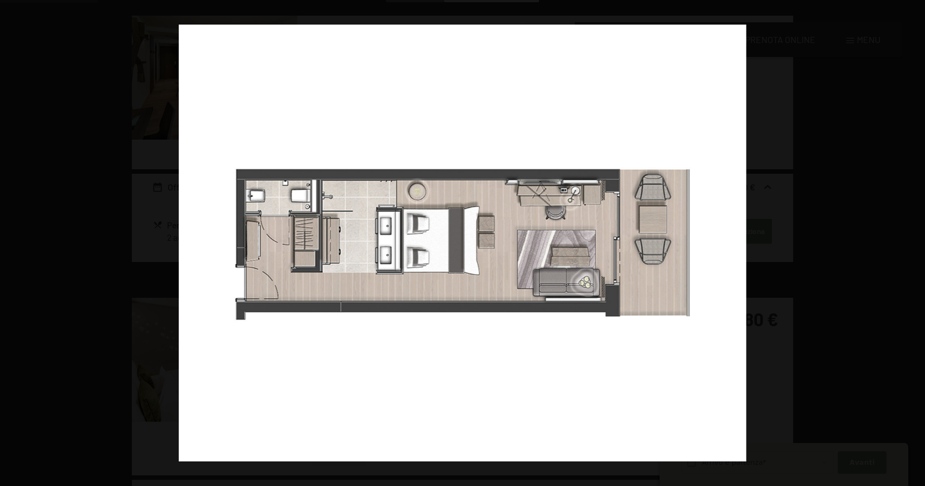
click at [913, 241] on button "button" at bounding box center [905, 243] width 39 height 56
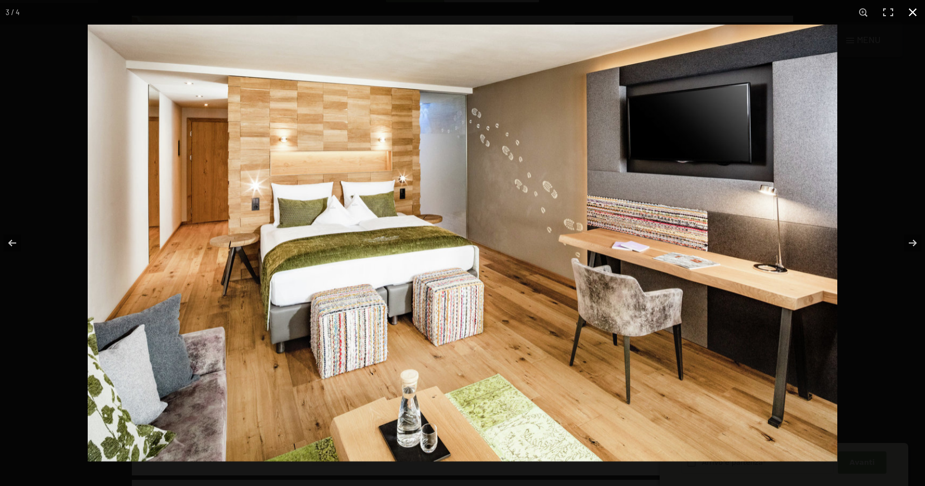
click at [914, 11] on button "button" at bounding box center [912, 12] width 25 height 25
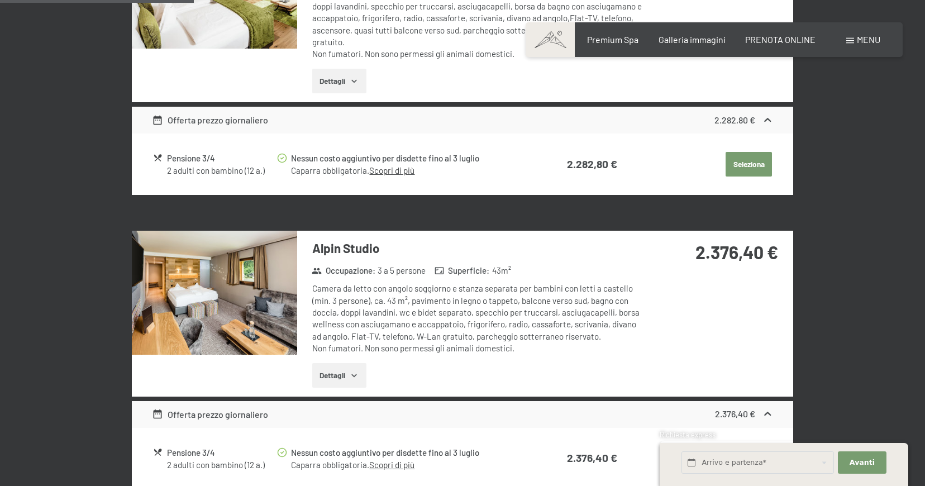
scroll to position [778, 0]
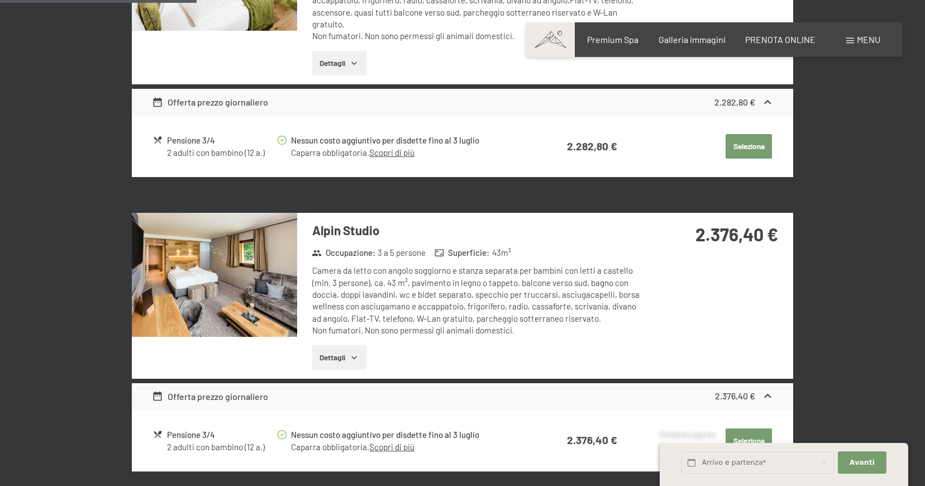
click at [258, 301] on img at bounding box center [214, 275] width 165 height 124
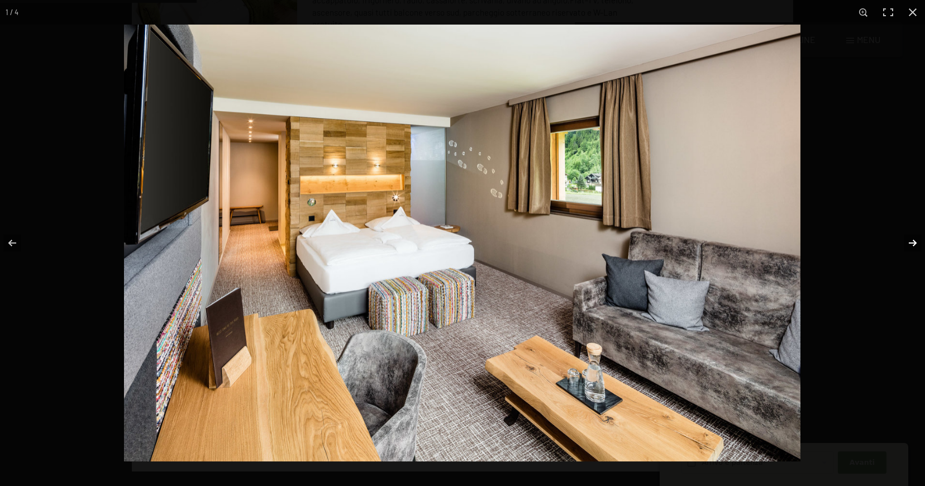
click at [917, 239] on button "button" at bounding box center [905, 243] width 39 height 56
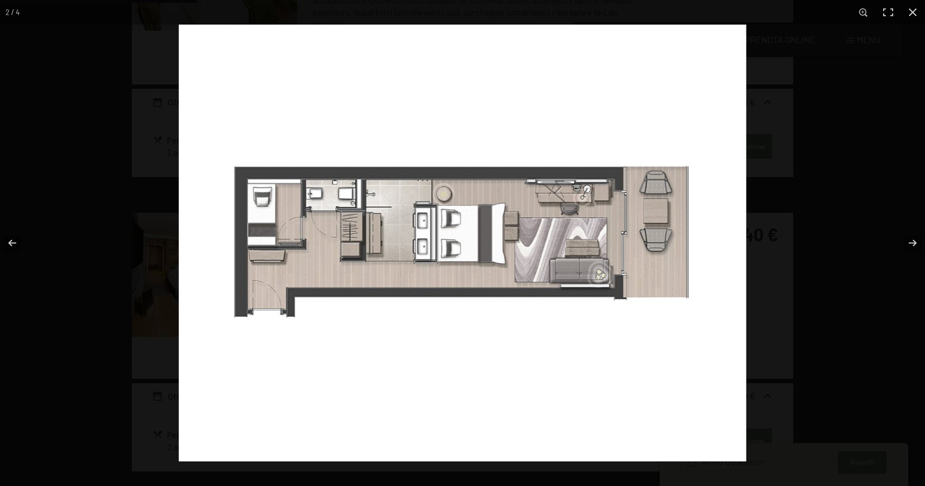
click at [250, 221] on img at bounding box center [463, 243] width 568 height 437
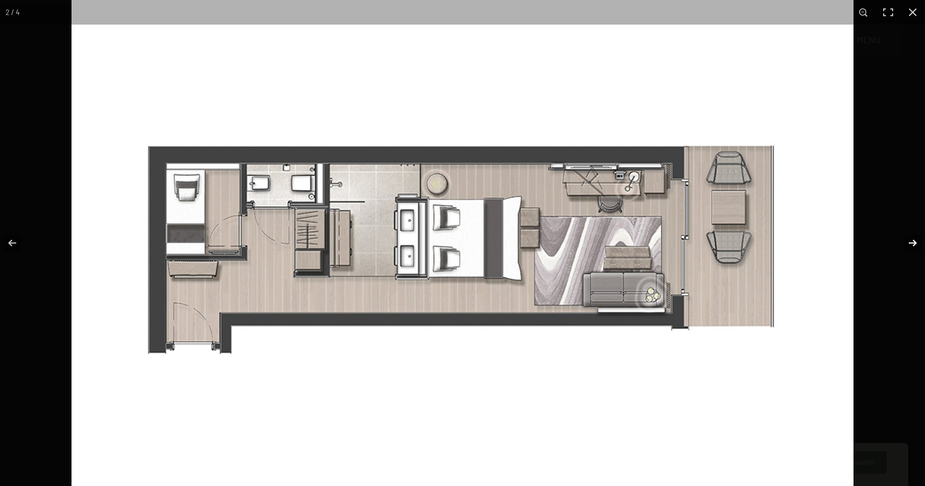
click at [913, 242] on button "button" at bounding box center [905, 243] width 39 height 56
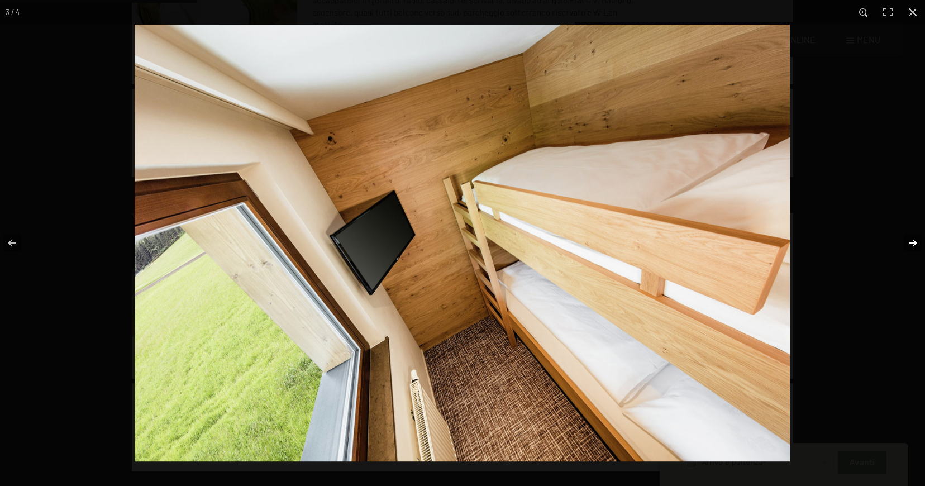
click at [913, 242] on button "button" at bounding box center [905, 243] width 39 height 56
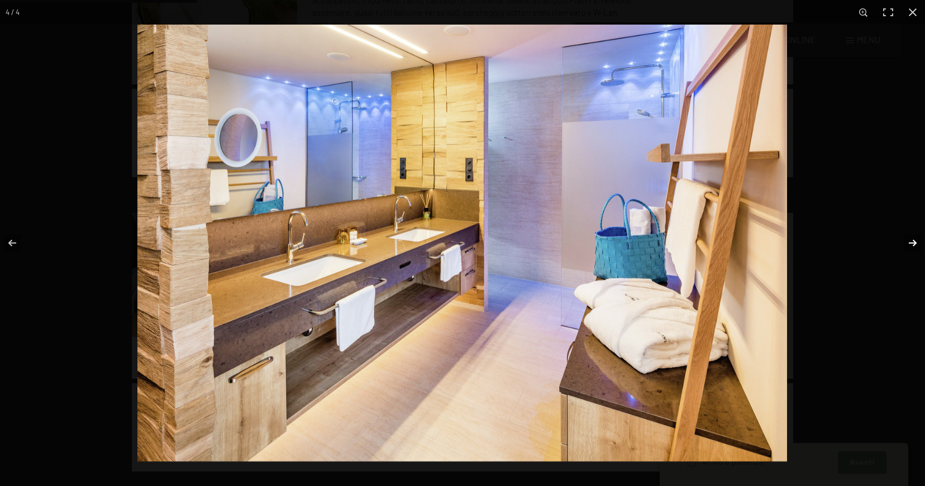
click at [913, 242] on button "button" at bounding box center [905, 243] width 39 height 56
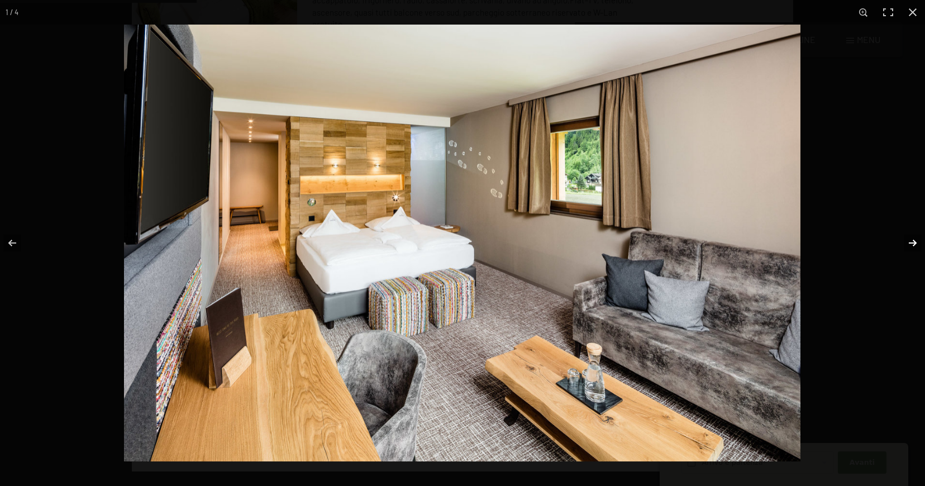
click at [913, 242] on button "button" at bounding box center [905, 243] width 39 height 56
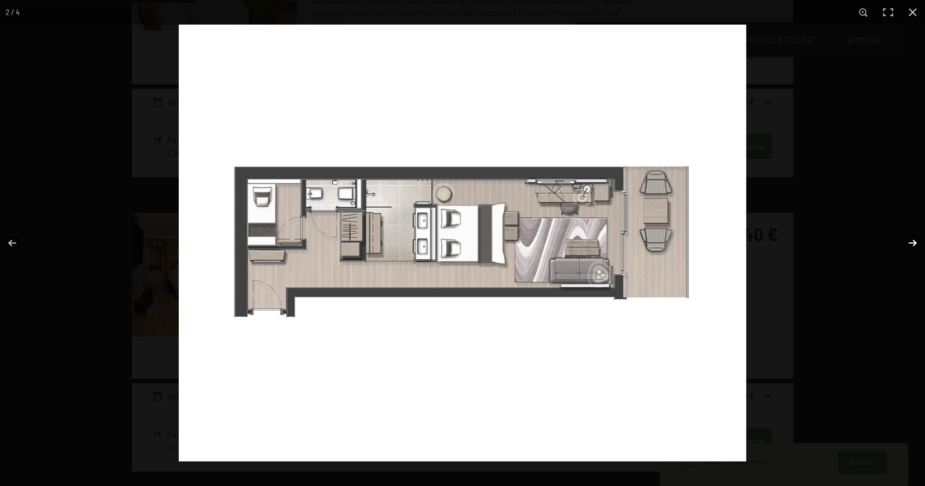
click at [913, 242] on button "button" at bounding box center [905, 243] width 39 height 56
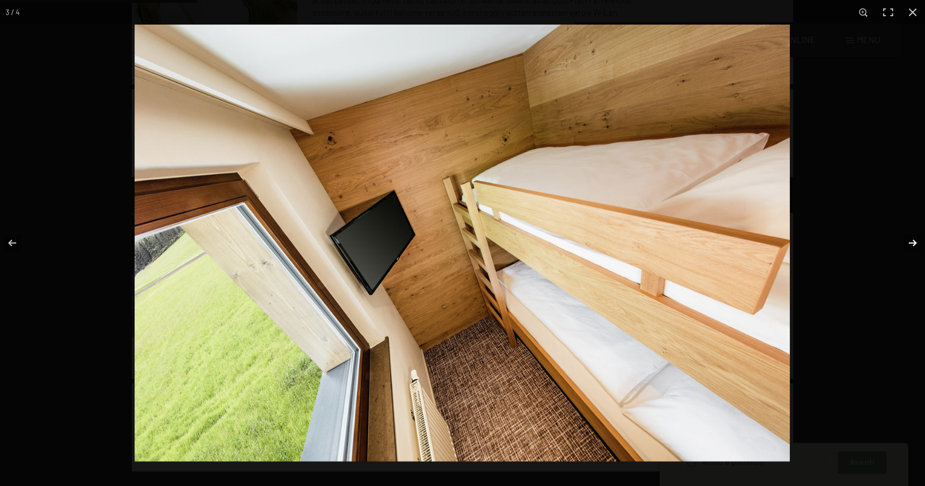
click at [913, 242] on button "button" at bounding box center [905, 243] width 39 height 56
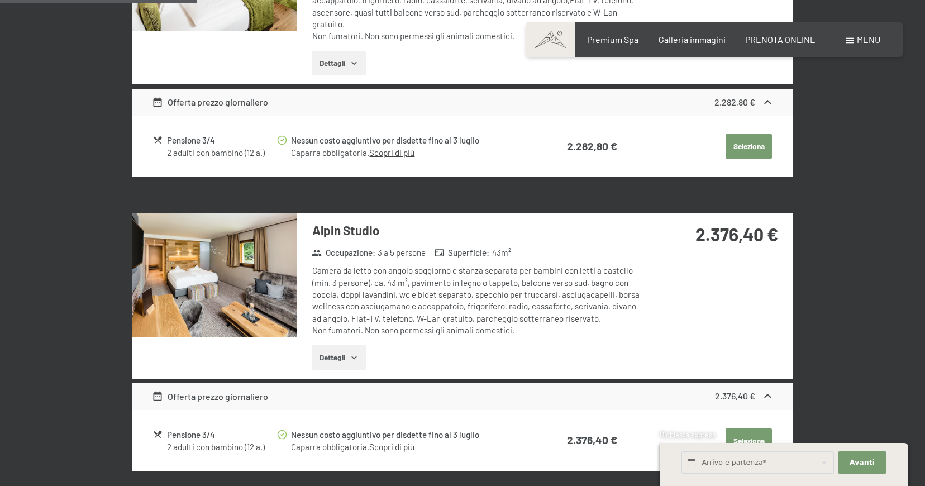
click at [0, 0] on button "button" at bounding box center [0, 0] width 0 height 0
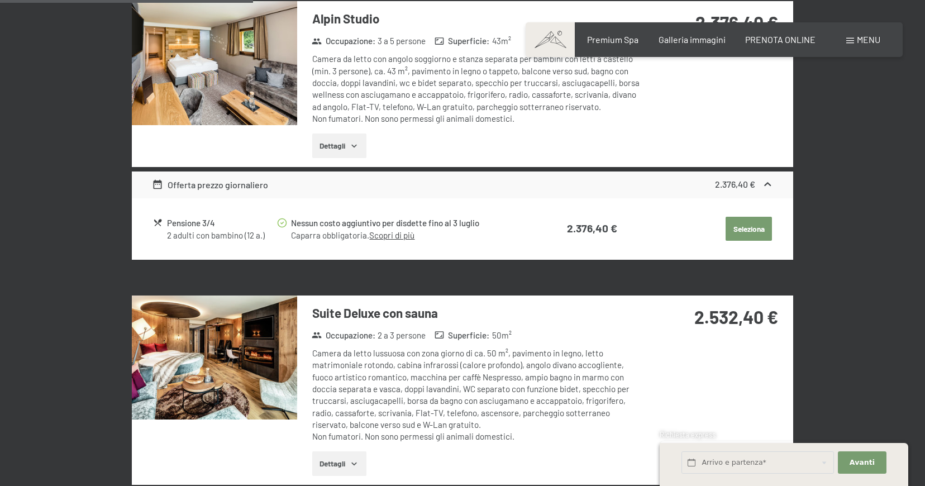
scroll to position [1002, 0]
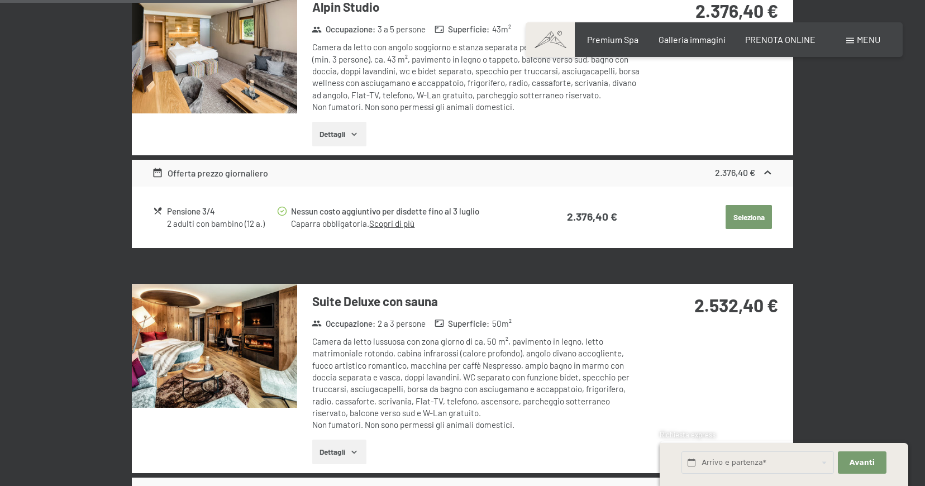
click at [217, 355] on img at bounding box center [214, 346] width 165 height 124
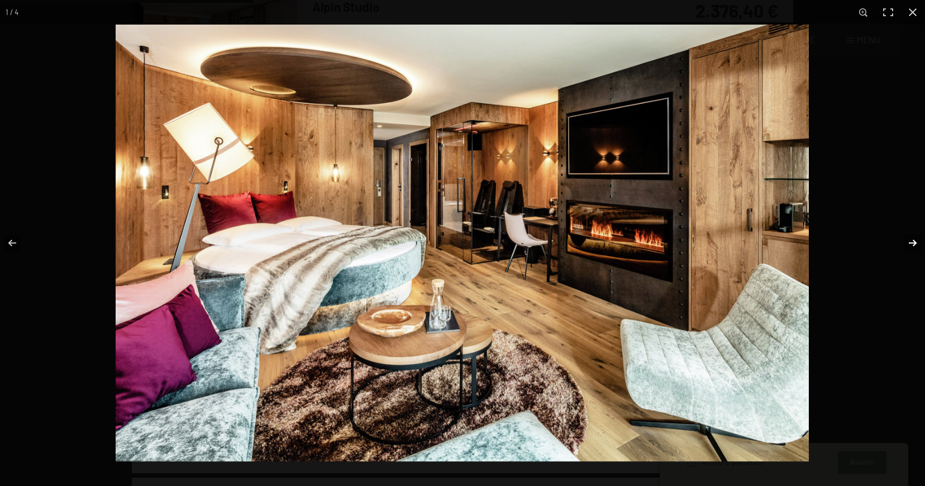
click at [902, 244] on button "button" at bounding box center [905, 243] width 39 height 56
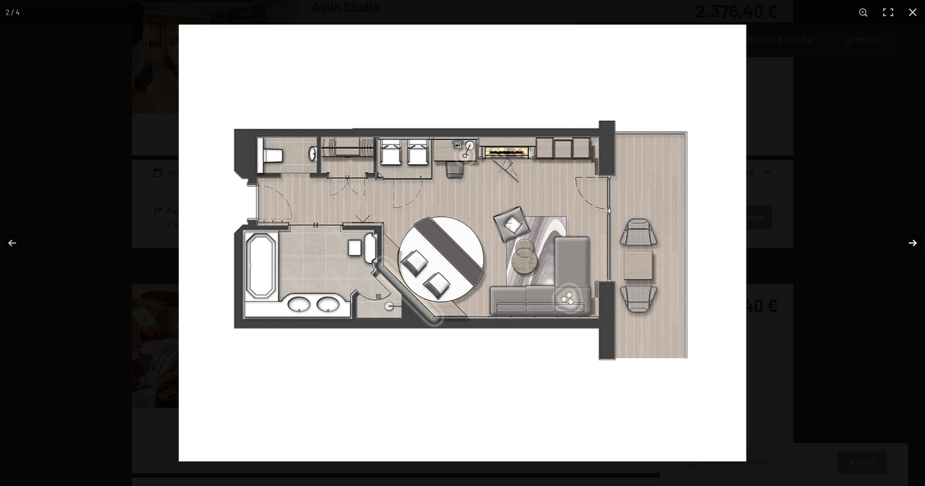
click at [907, 243] on button "button" at bounding box center [905, 243] width 39 height 56
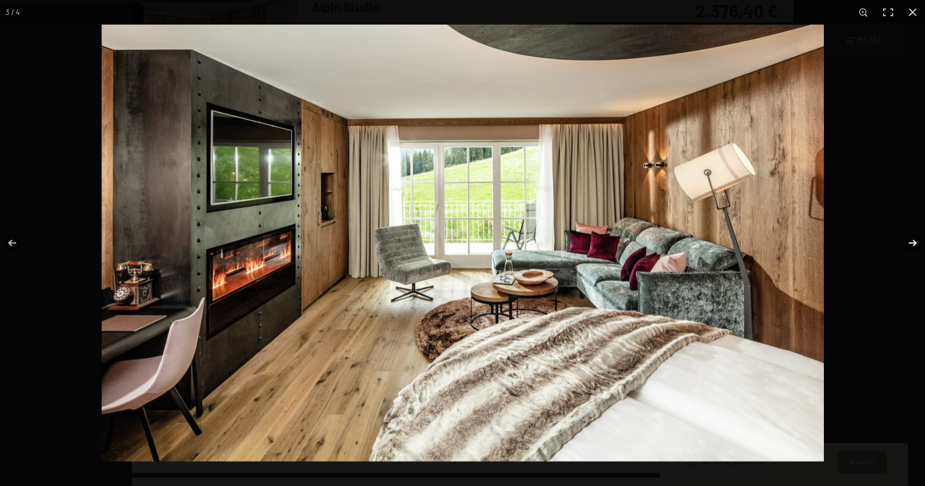
click at [907, 243] on button "button" at bounding box center [905, 243] width 39 height 56
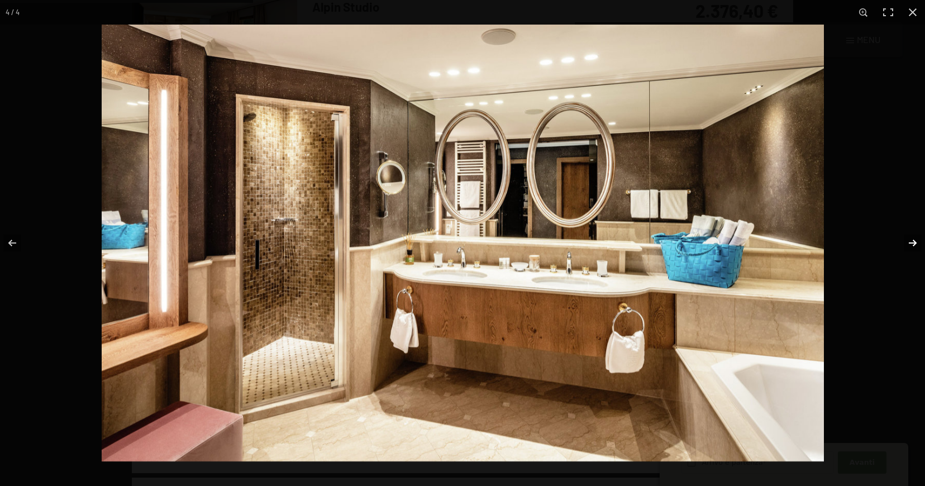
click at [907, 243] on button "button" at bounding box center [905, 243] width 39 height 56
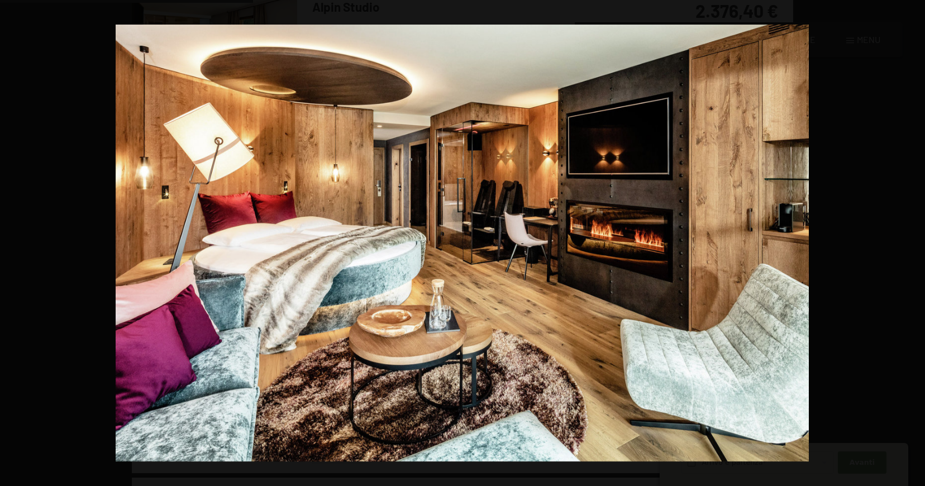
click at [907, 243] on button "button" at bounding box center [905, 243] width 39 height 56
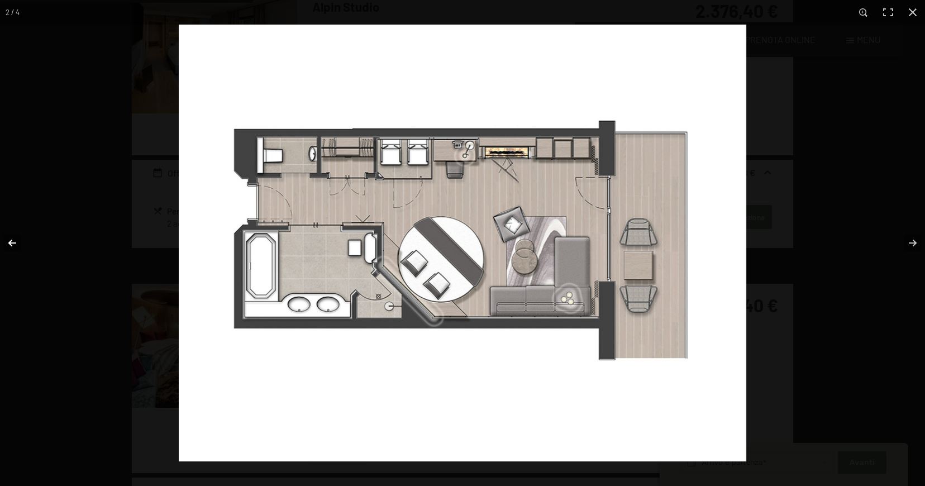
click at [7, 238] on button "button" at bounding box center [19, 243] width 39 height 56
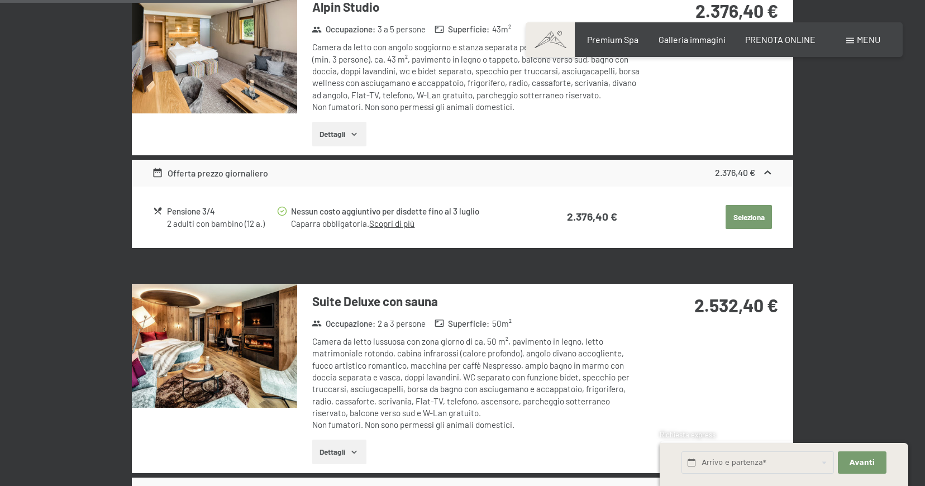
click at [0, 0] on button "button" at bounding box center [0, 0] width 0 height 0
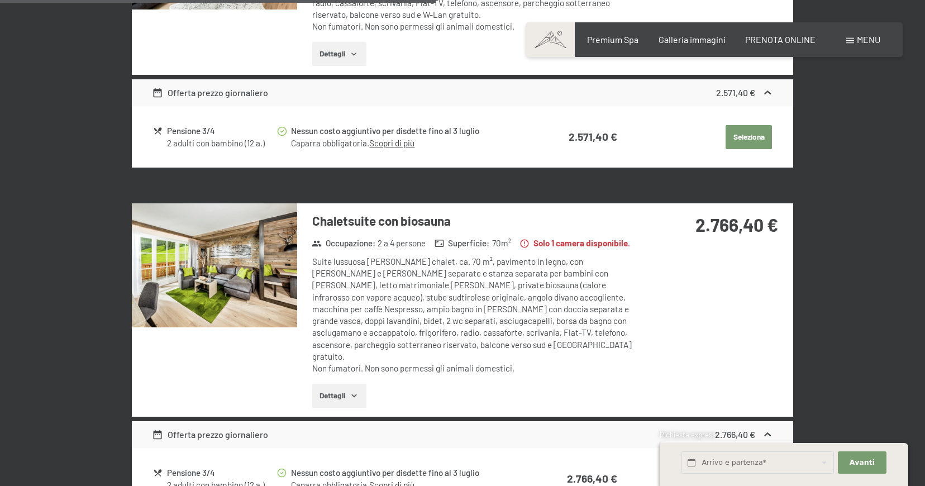
scroll to position [1728, 0]
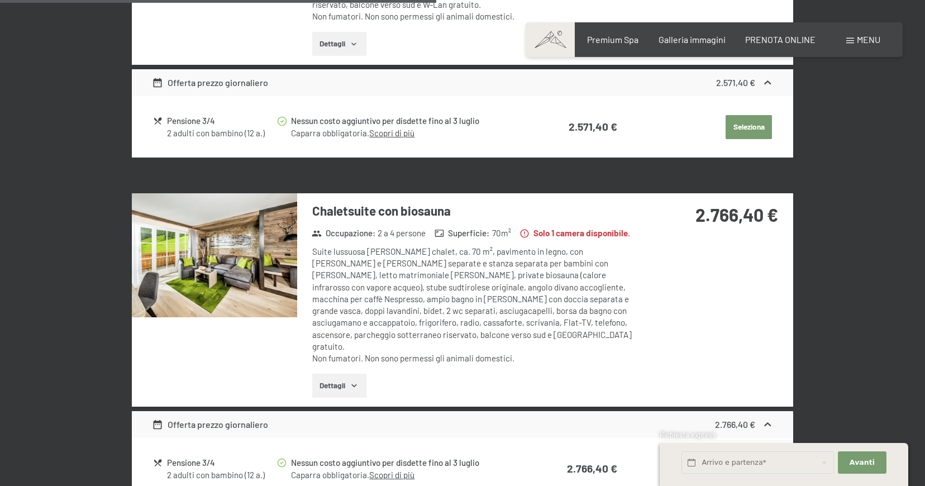
click at [233, 274] on img at bounding box center [214, 255] width 165 height 124
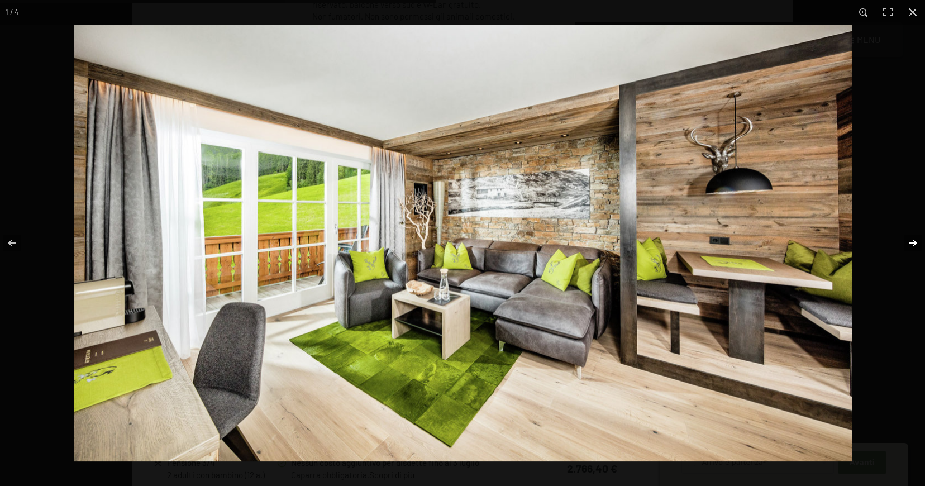
click at [907, 243] on button "button" at bounding box center [905, 243] width 39 height 56
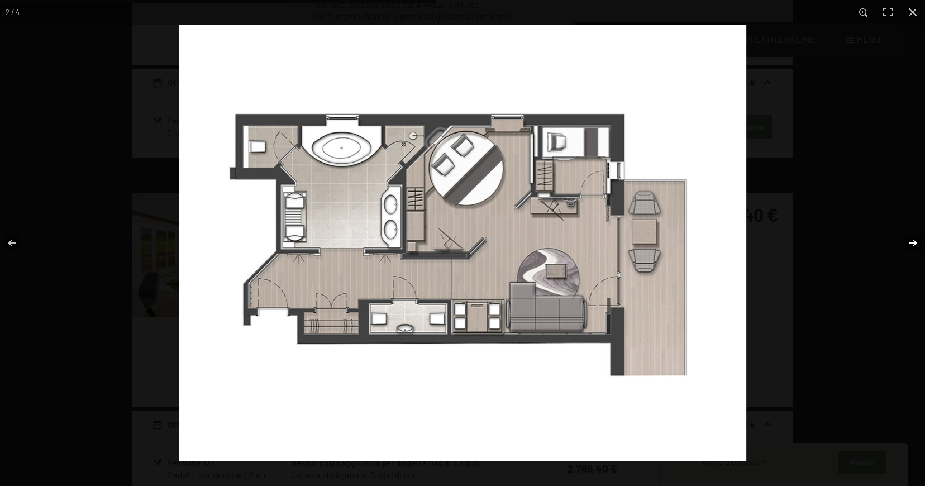
click at [915, 243] on button "button" at bounding box center [905, 243] width 39 height 56
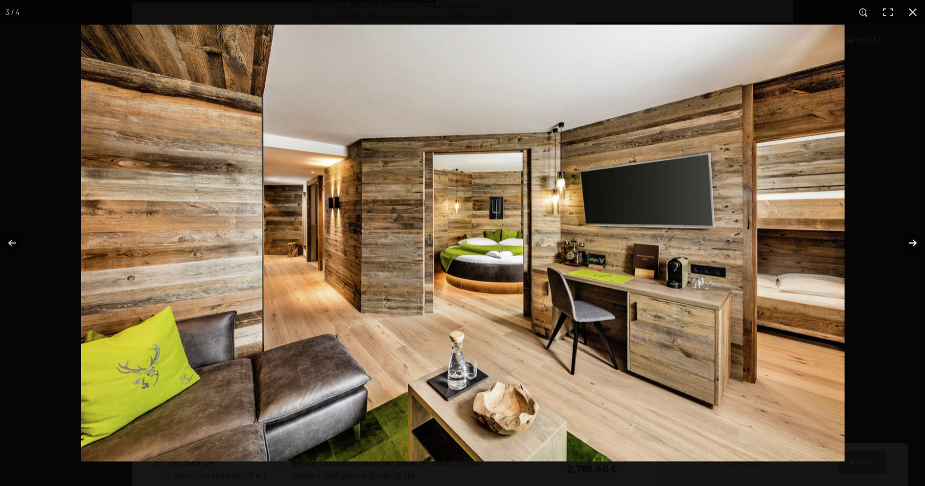
click at [915, 243] on button "button" at bounding box center [905, 243] width 39 height 56
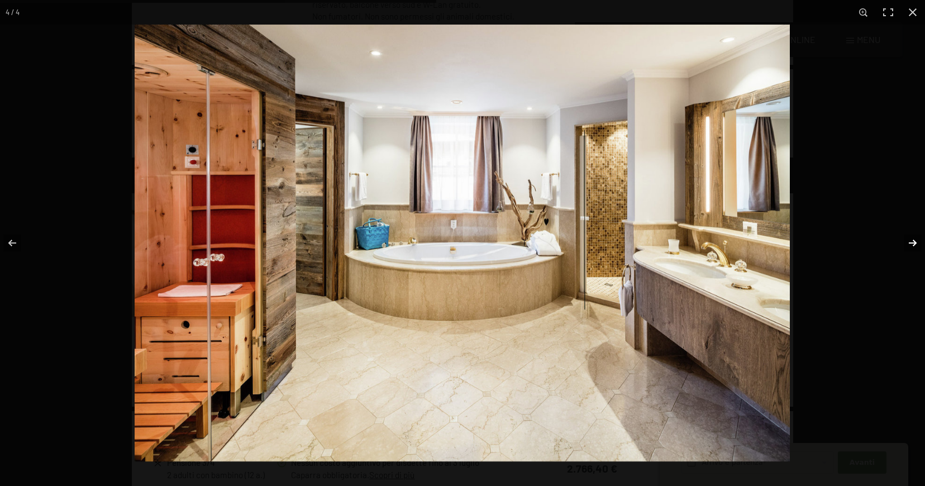
click at [915, 243] on button "button" at bounding box center [905, 243] width 39 height 56
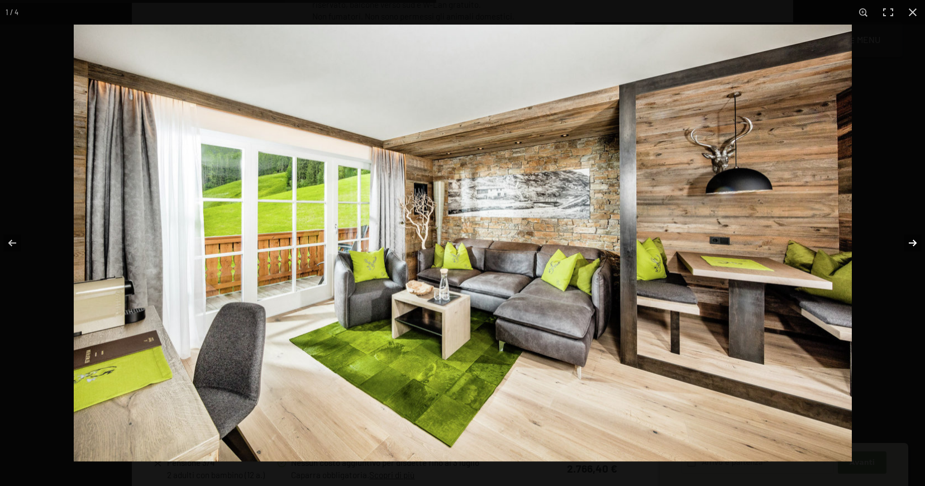
click at [915, 243] on button "button" at bounding box center [905, 243] width 39 height 56
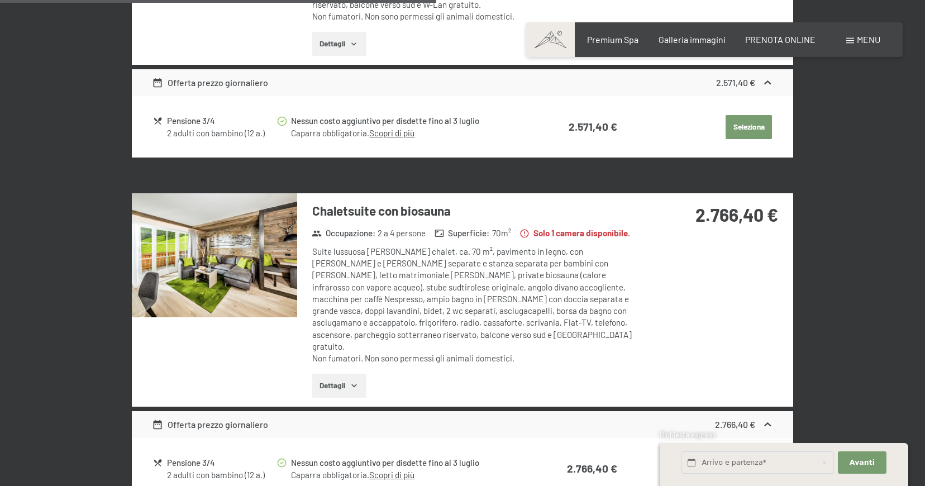
click at [0, 0] on button "button" at bounding box center [0, 0] width 0 height 0
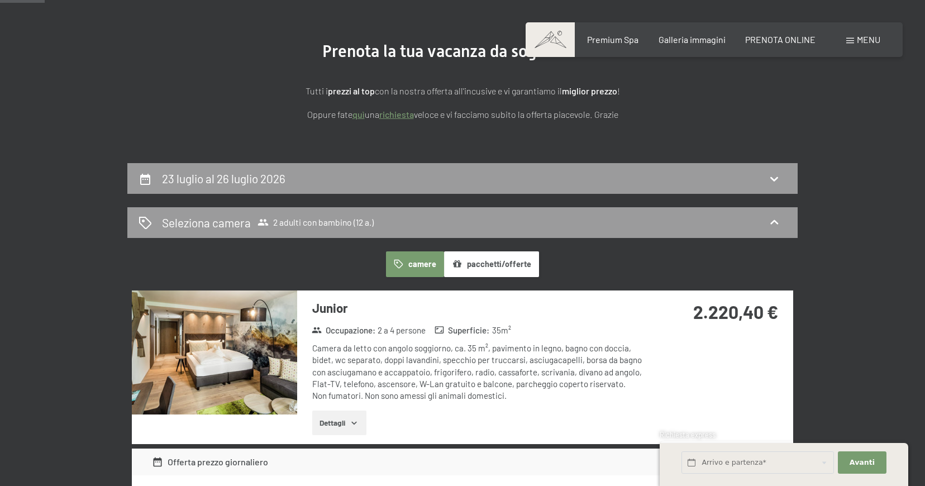
scroll to position [0, 0]
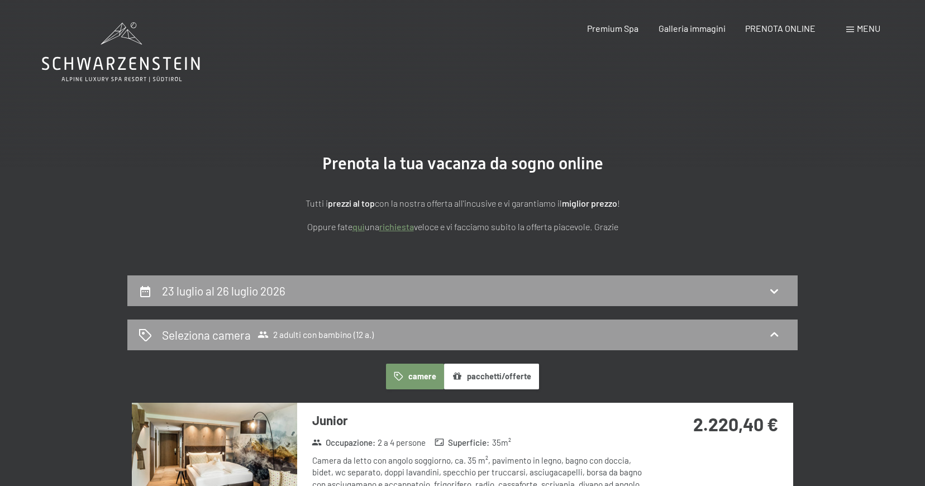
click at [125, 74] on icon at bounding box center [121, 52] width 158 height 60
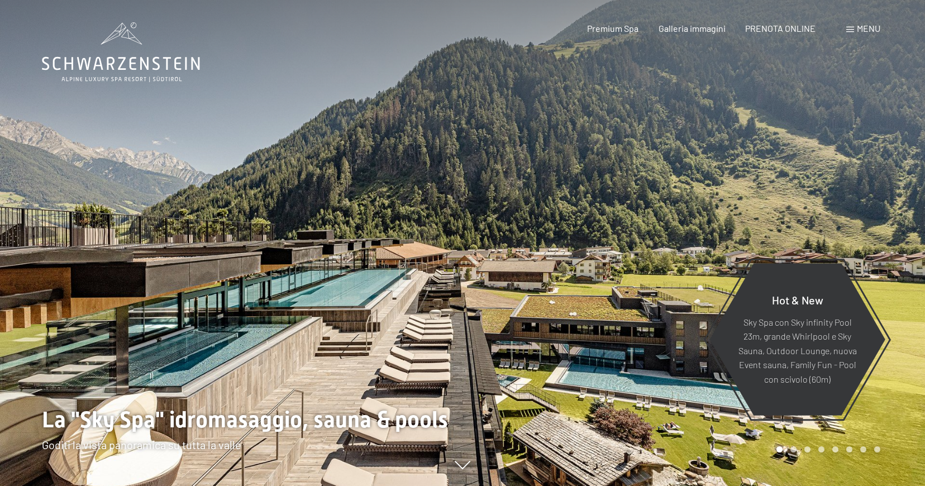
click at [851, 28] on span at bounding box center [850, 30] width 8 height 6
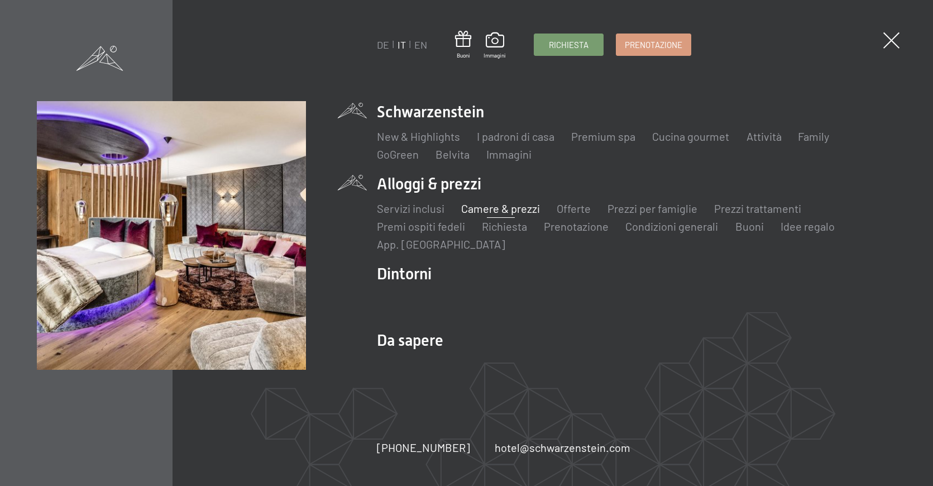
click at [502, 211] on link "Camere & prezzi" at bounding box center [501, 208] width 79 height 13
click at [501, 207] on link "Camere & prezzi" at bounding box center [501, 208] width 79 height 13
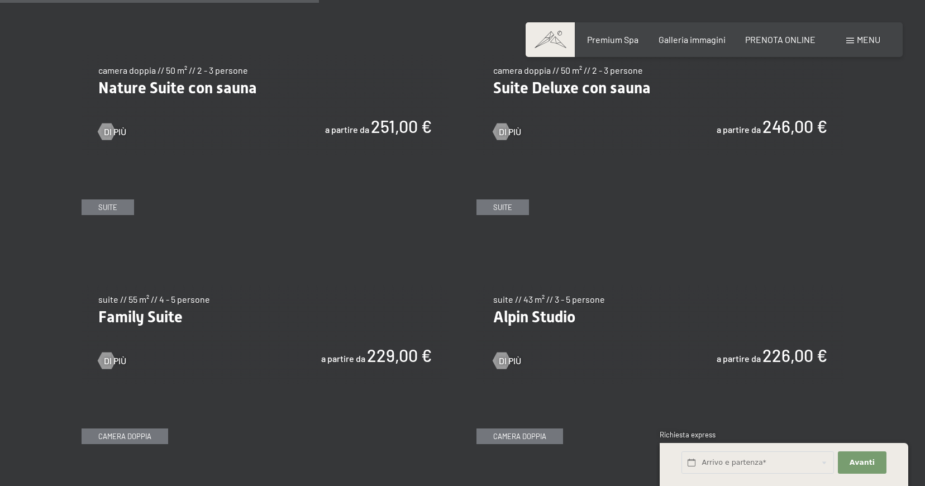
scroll to position [1229, 0]
